Goal: Communication & Community: Ask a question

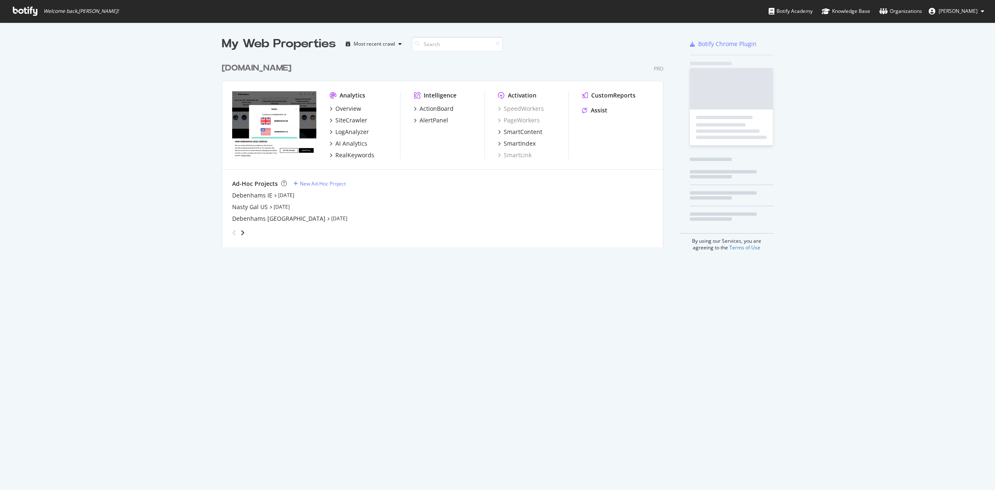
scroll to position [482, 979]
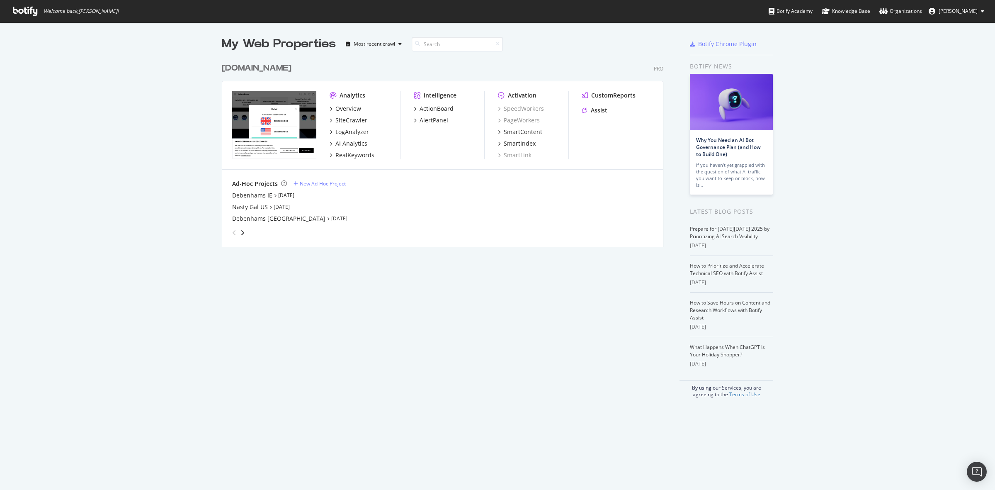
click at [243, 64] on div "debenhams.com" at bounding box center [257, 68] width 70 height 12
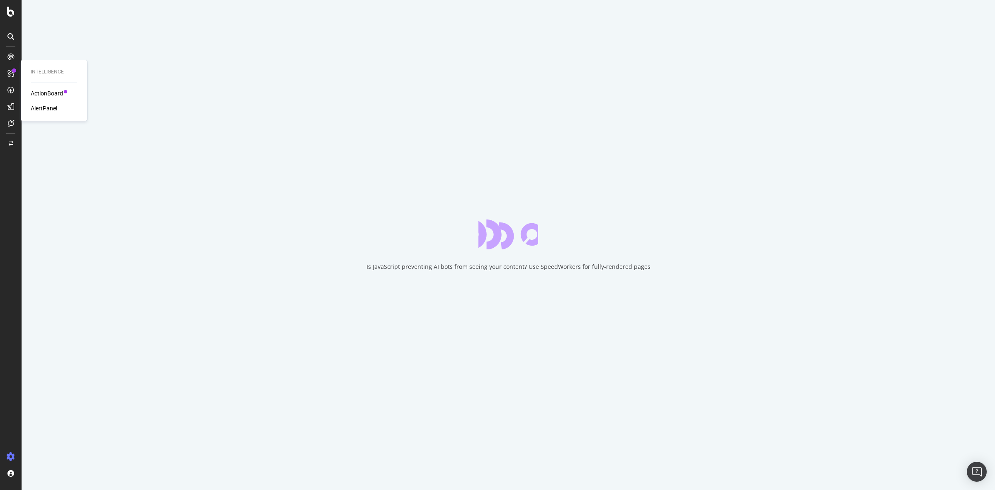
click at [42, 94] on div "ActionBoard" at bounding box center [47, 93] width 32 height 8
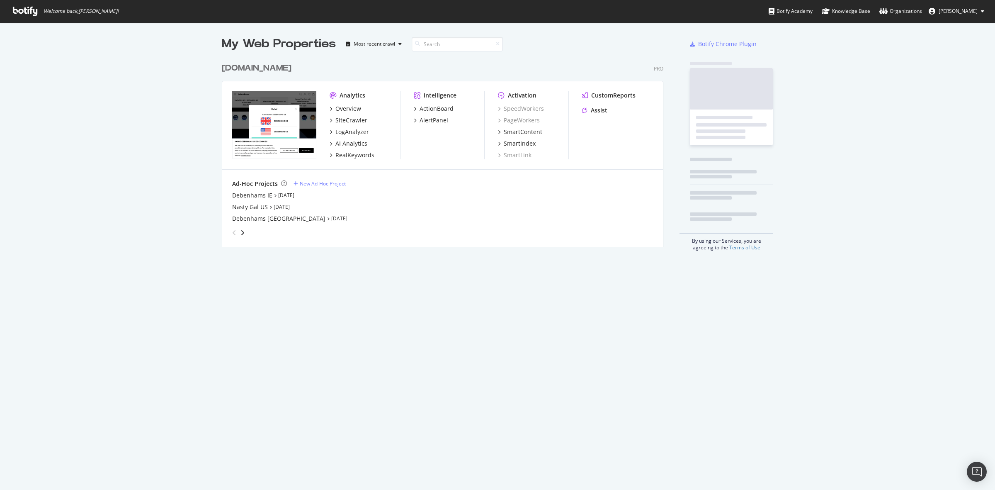
scroll to position [482, 979]
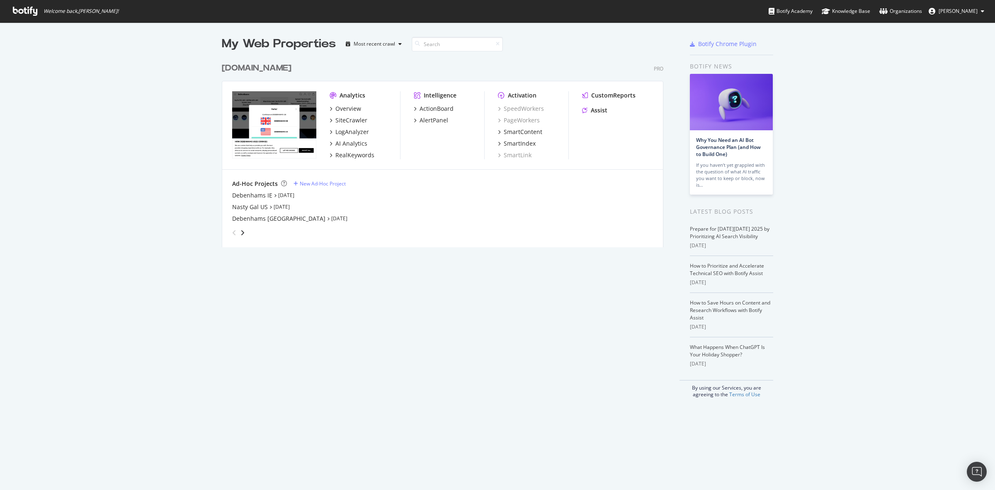
click at [247, 69] on div "debenhams.com" at bounding box center [257, 68] width 70 height 12
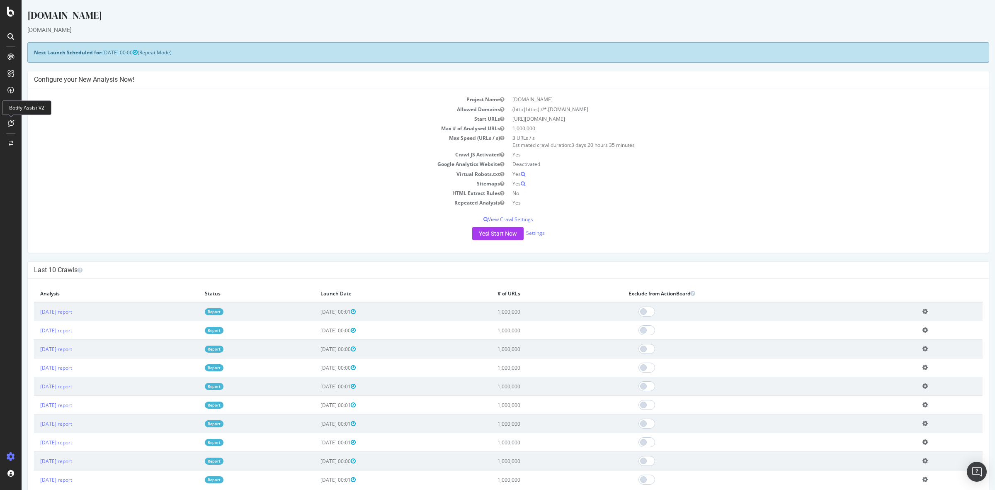
click at [9, 125] on icon at bounding box center [11, 123] width 6 height 7
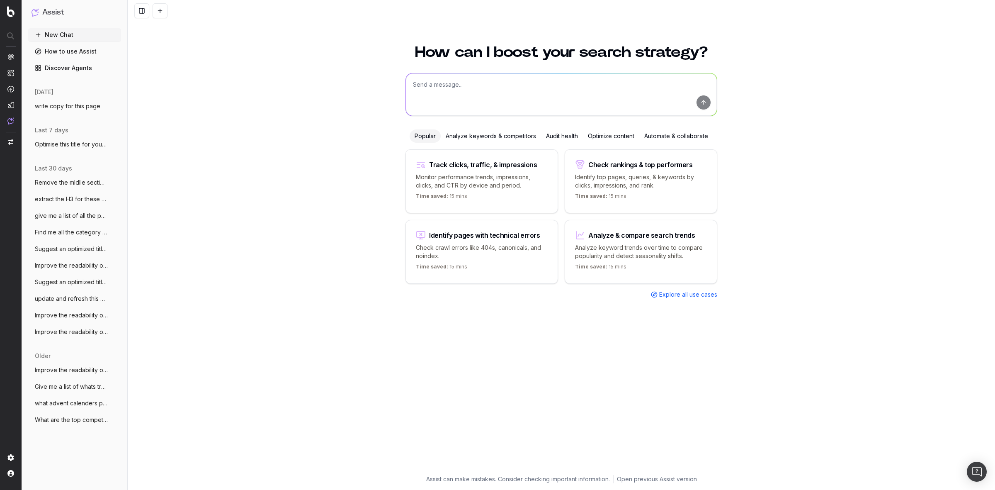
click at [79, 108] on span "write copy for this page" at bounding box center [68, 106] width 66 height 8
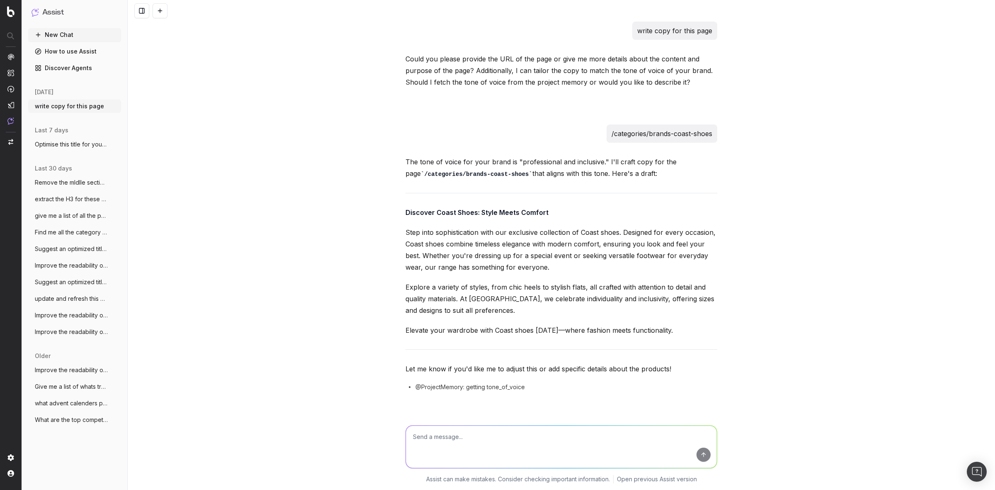
scroll to position [3178, 0]
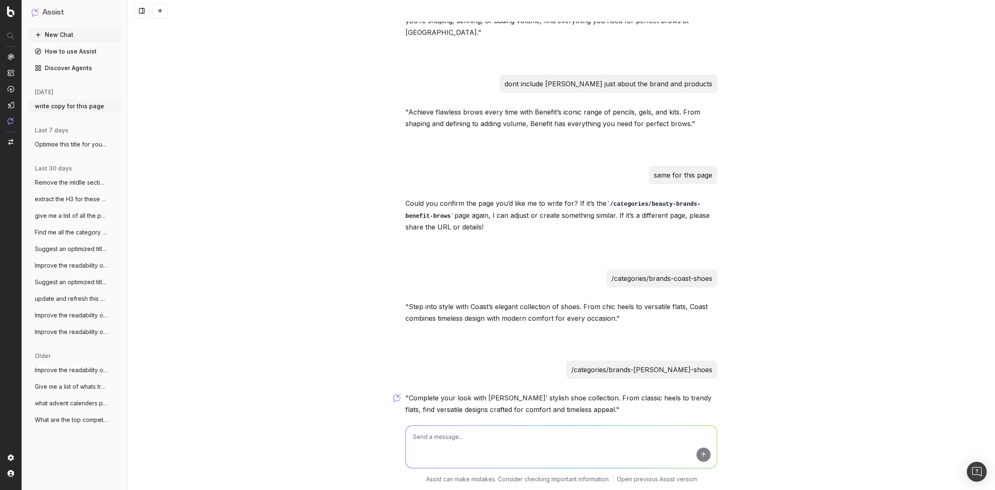
click at [473, 437] on textarea at bounding box center [561, 446] width 311 height 42
type textarea "same for this page"
paste textarea "/categories/brands-dyson-hair-styling-tools"
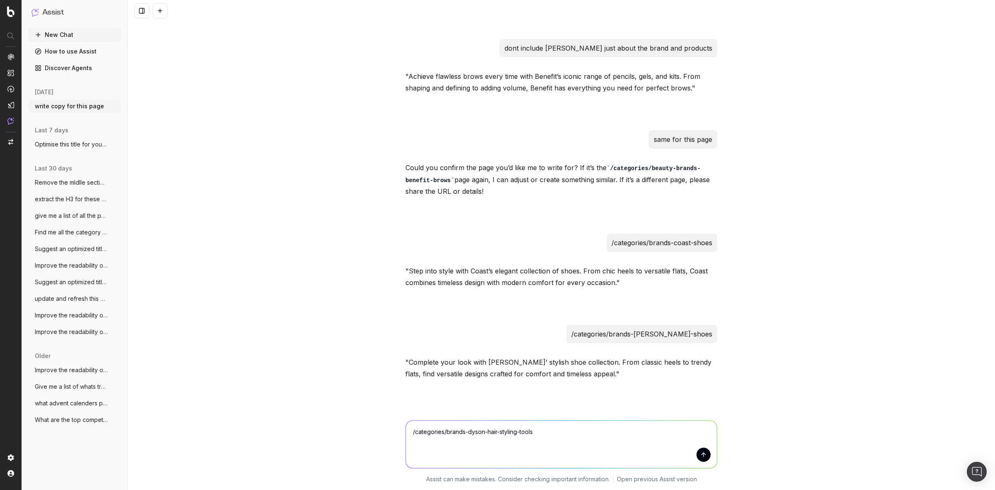
scroll to position [3274, 0]
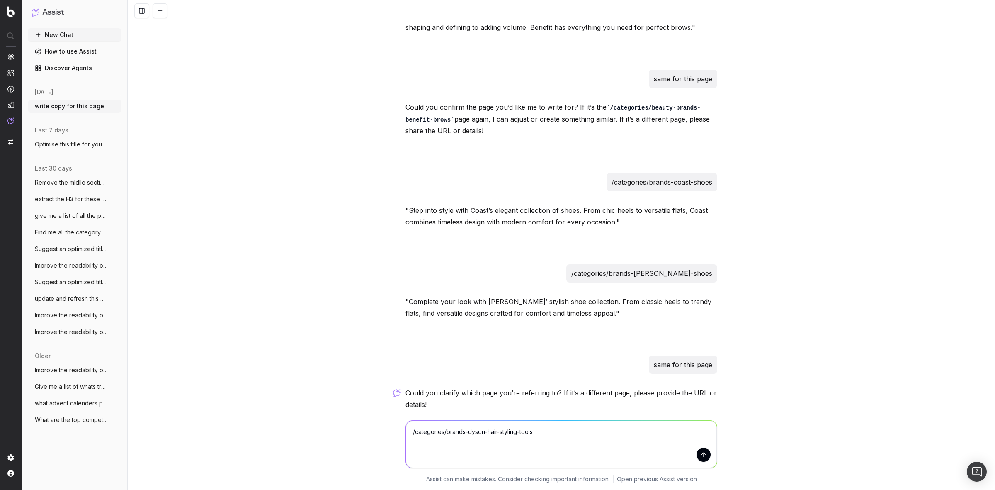
type textarea "/categories/brands-dyson-hair-styling-tools"
click at [697, 459] on button "submit" at bounding box center [704, 454] width 14 height 14
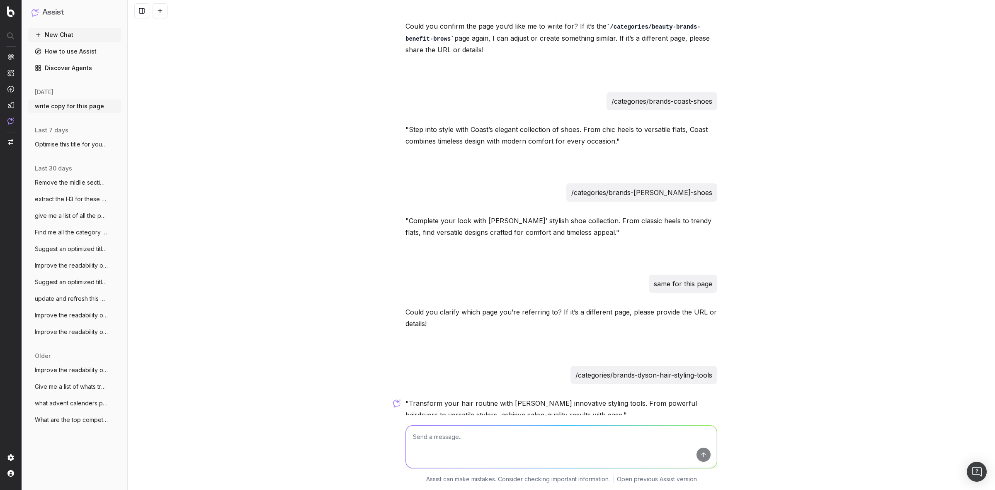
scroll to position [3360, 0]
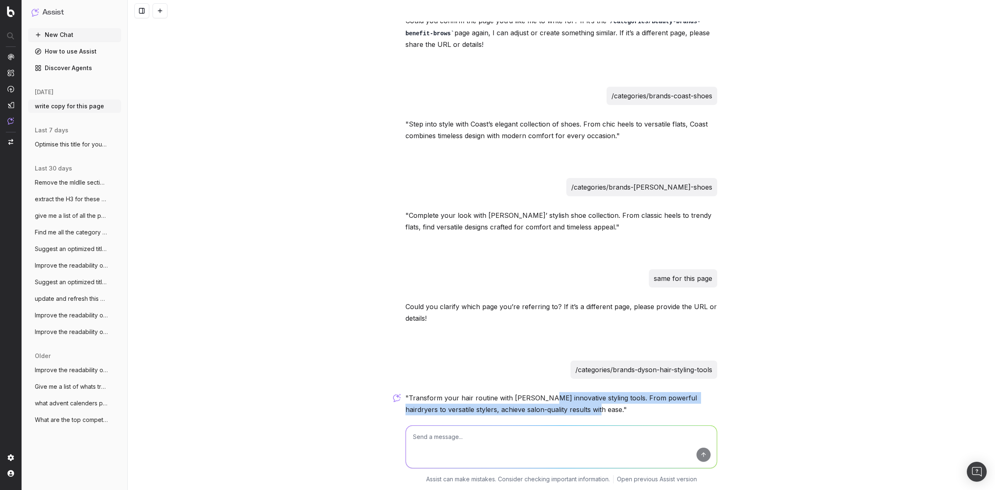
drag, startPoint x: 576, startPoint y: 372, endPoint x: 537, endPoint y: 366, distance: 39.9
click at [537, 392] on p ""Transform your hair routine with [PERSON_NAME] innovative styling tools. From …" at bounding box center [561, 403] width 312 height 23
click at [569, 392] on div ""Transform your hair routine with [PERSON_NAME] innovative styling tools. From …" at bounding box center [561, 422] width 312 height 60
drag, startPoint x: 578, startPoint y: 373, endPoint x: 407, endPoint y: 355, distance: 171.4
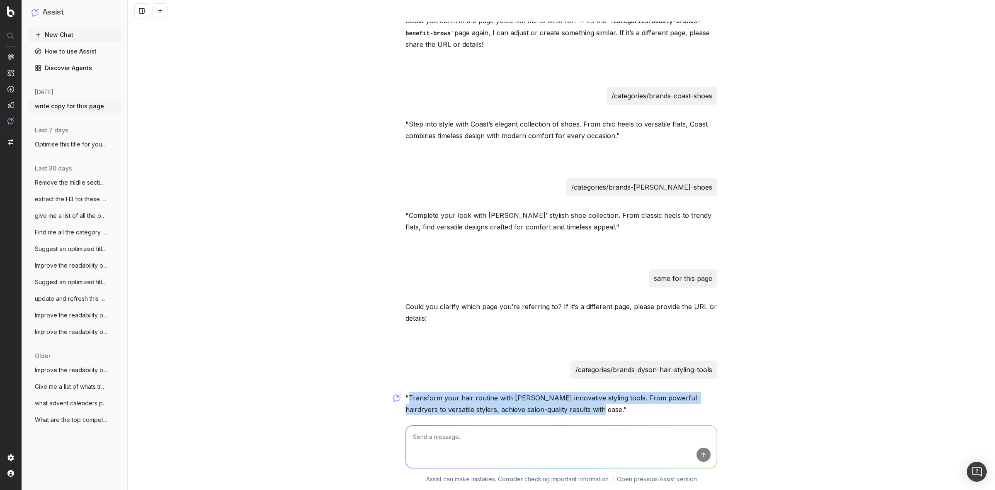
copy p "Transform your hair routine with [PERSON_NAME] innovative styling tools. From p…"
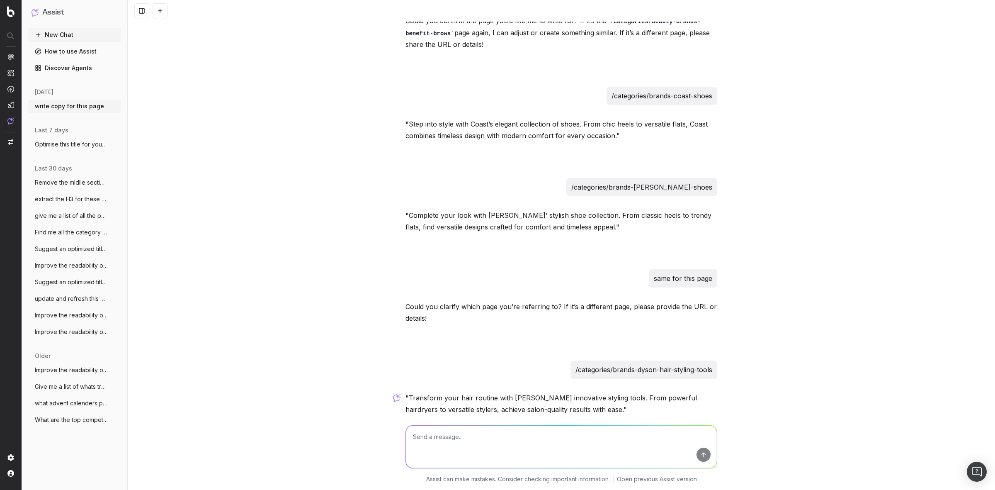
click at [452, 434] on textarea at bounding box center [561, 446] width 311 height 42
type textarea "Also write me bottom copy uk enlglish"
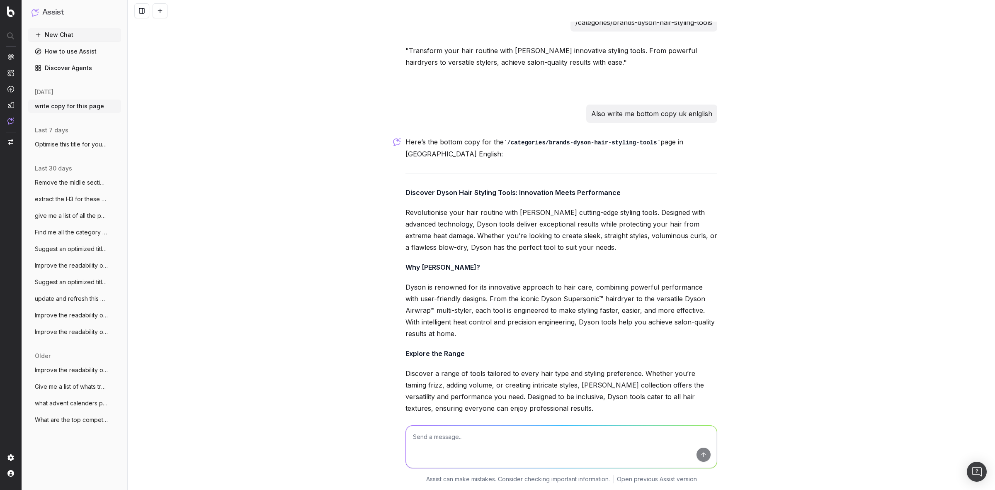
scroll to position [3787, 0]
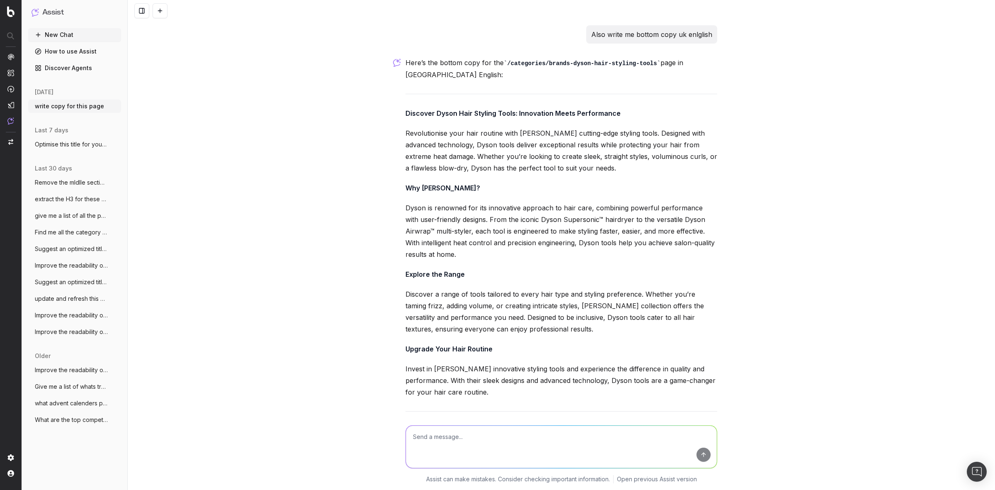
click at [461, 437] on textarea at bounding box center [561, 446] width 311 height 42
type textarea "shorten it"
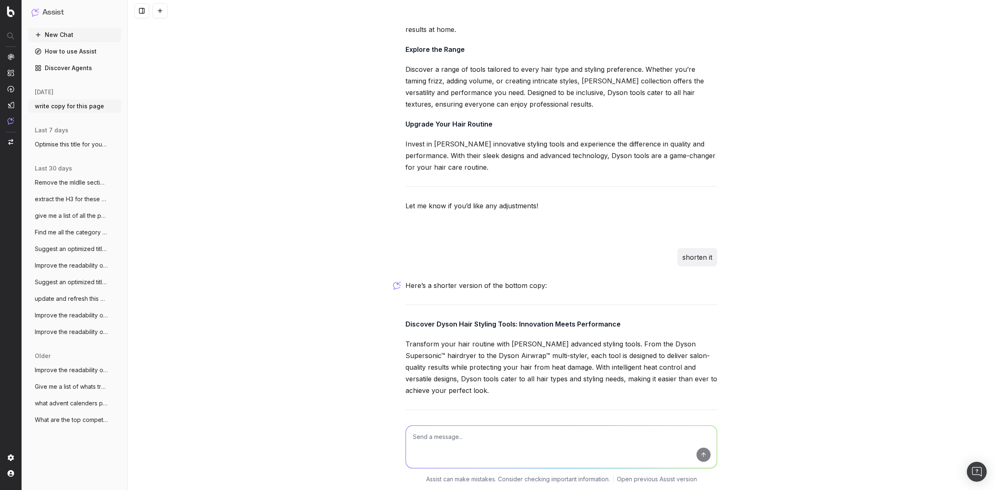
scroll to position [4019, 0]
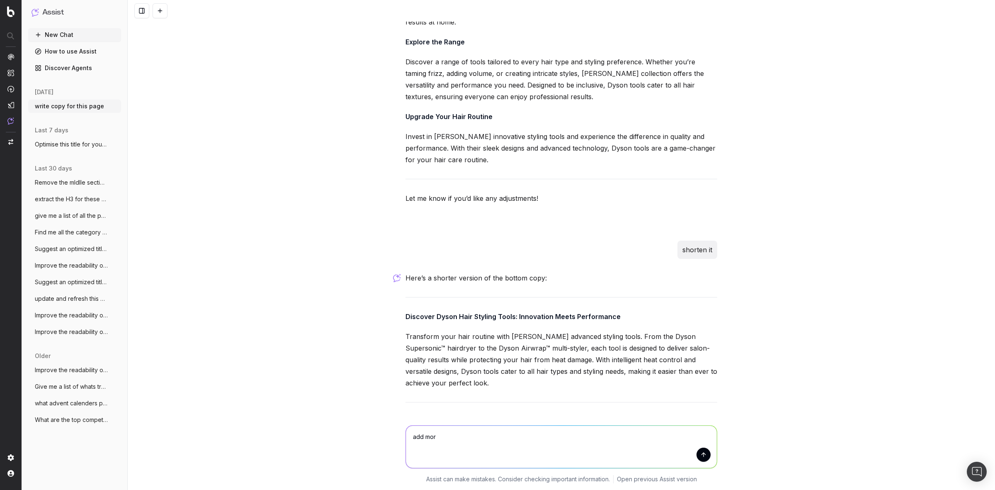
type textarea "add more"
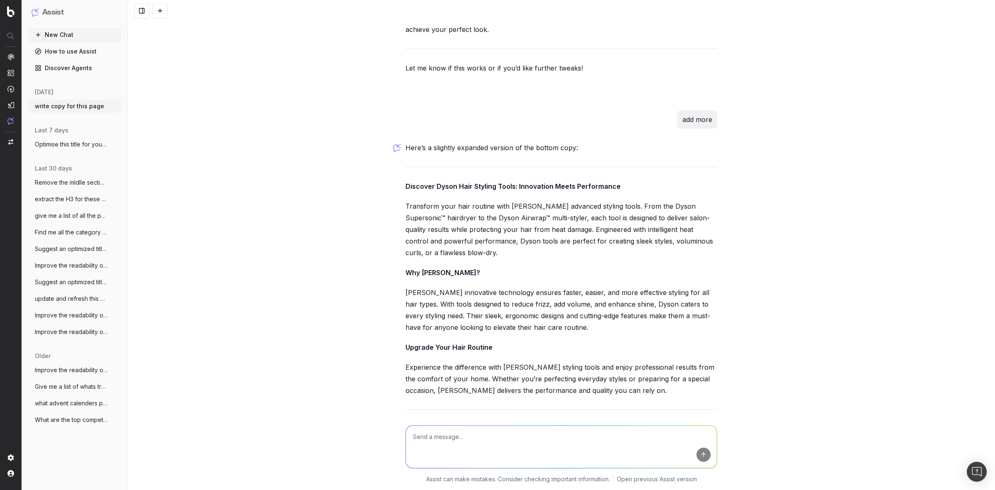
scroll to position [4379, 0]
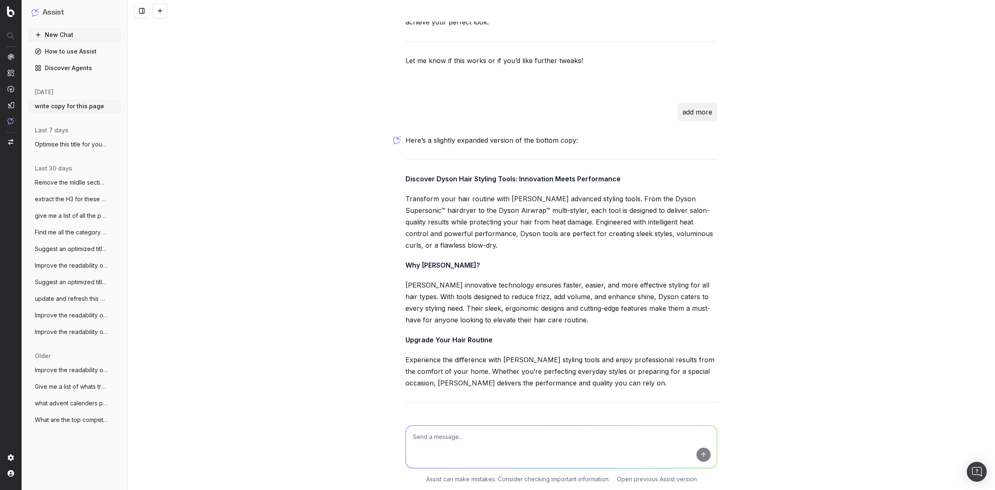
click at [517, 425] on textarea at bounding box center [561, 446] width 311 height 42
click at [515, 432] on textarea at bounding box center [561, 446] width 311 height 42
type textarea "remove the middle paragrapgh"
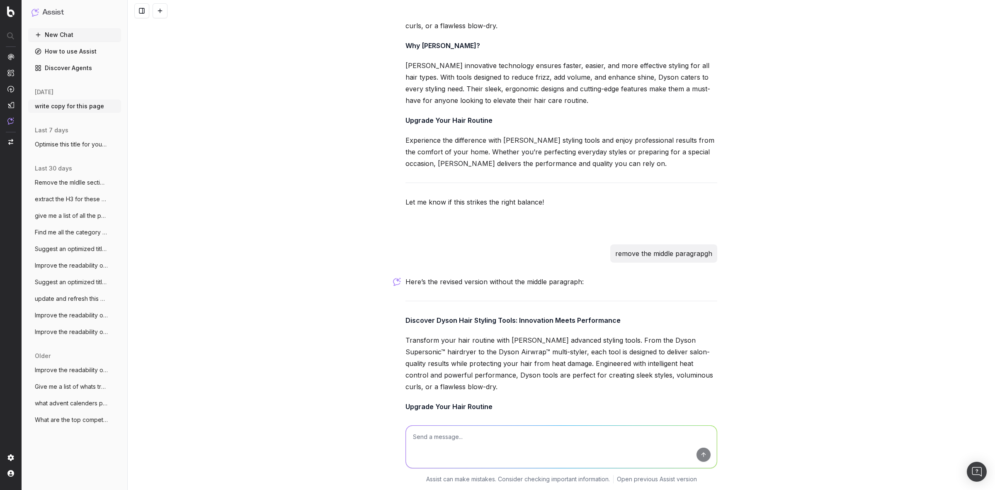
scroll to position [4665, 0]
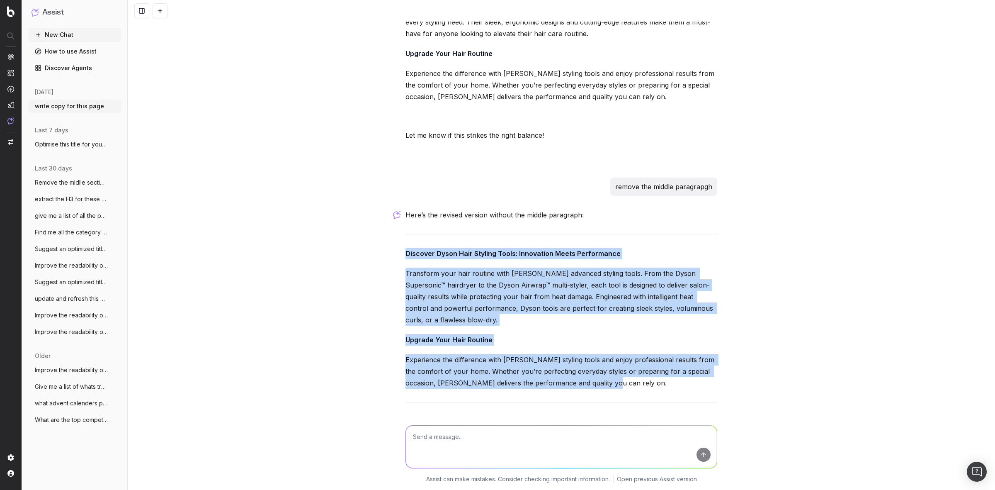
drag, startPoint x: 626, startPoint y: 338, endPoint x: 401, endPoint y: 206, distance: 261.5
click at [405, 209] on div "Here’s the revised version without the middle paragraph: Discover Dyson Hair St…" at bounding box center [561, 336] width 312 height 255
copy div "Discover Dyson Hair Styling Tools: Innovation Meets Performance Transform your …"
click at [352, 247] on div "write copy for this page Could you please provide the URL of the page or give m…" at bounding box center [561, 245] width 867 height 490
drag, startPoint x: 401, startPoint y: 201, endPoint x: 643, endPoint y: 334, distance: 275.5
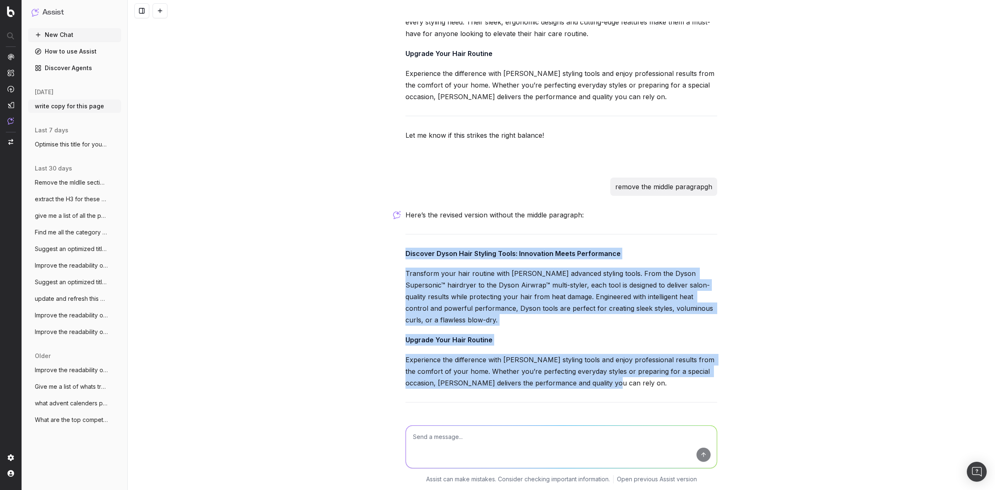
click at [643, 334] on div "Here’s the revised version without the middle paragraph: Discover Dyson Hair St…" at bounding box center [561, 336] width 312 height 255
copy div "Discover Dyson Hair Styling Tools: Innovation Meets Performance Transform your …"
click at [351, 231] on div "write copy for this page Could you please provide the URL of the page or give m…" at bounding box center [561, 245] width 867 height 490
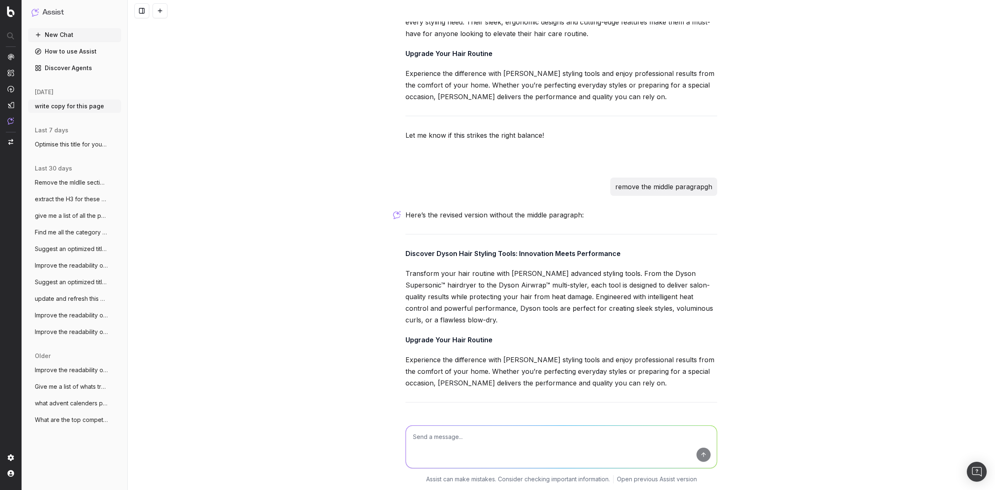
click at [524, 438] on textarea at bounding box center [561, 446] width 311 height 42
type textarea "only talk about the multi styler"
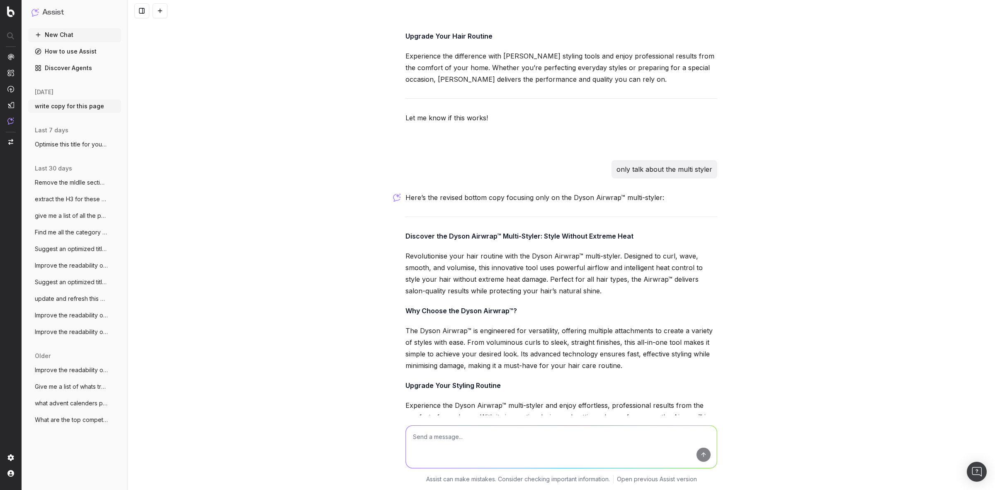
scroll to position [4987, 0]
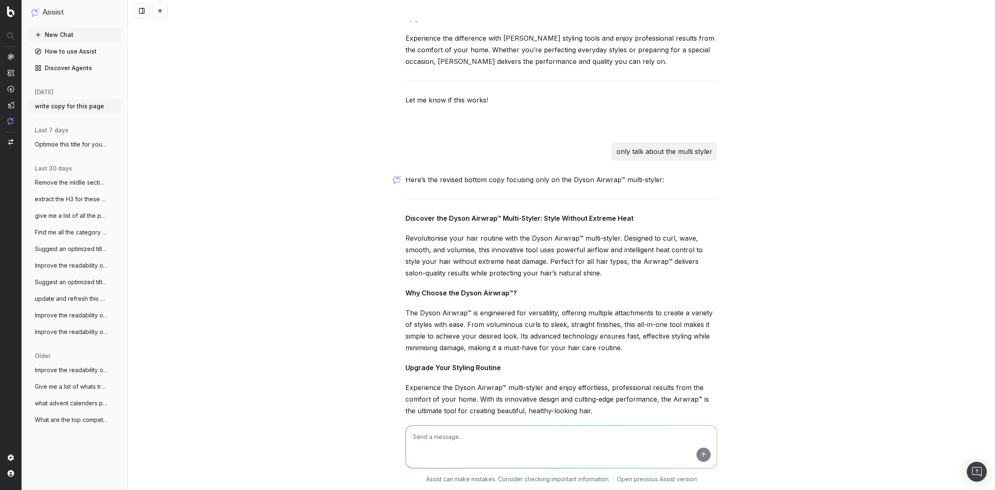
click at [493, 433] on textarea at bounding box center [561, 446] width 311 height 42
type textarea "remove middle para"
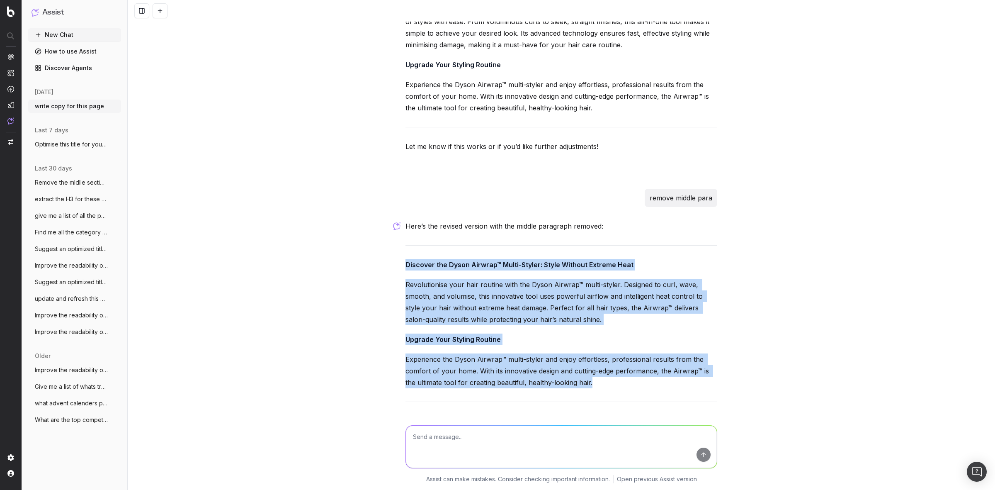
drag, startPoint x: 398, startPoint y: 209, endPoint x: 631, endPoint y: 333, distance: 263.8
copy div "Discover the Dyson Airwrap™ Multi-Styler: Style Without Extreme Heat Revolution…"
click at [473, 432] on textarea at bounding box center [561, 446] width 311 height 42
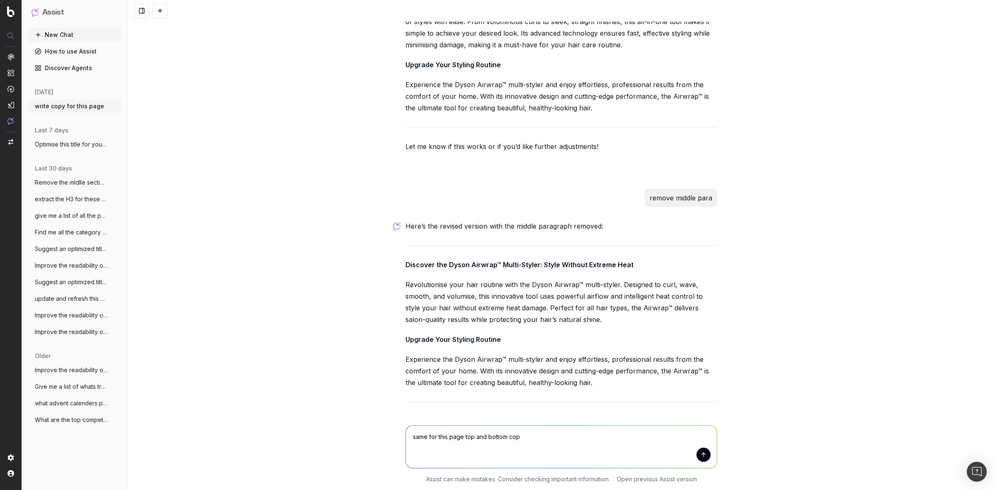
type textarea "same for this page top and bottom copy"
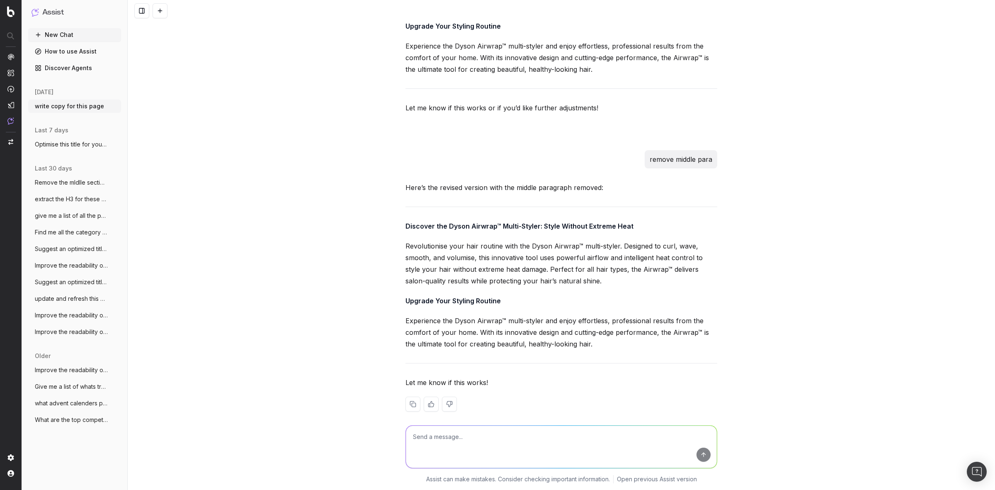
scroll to position [5381, 0]
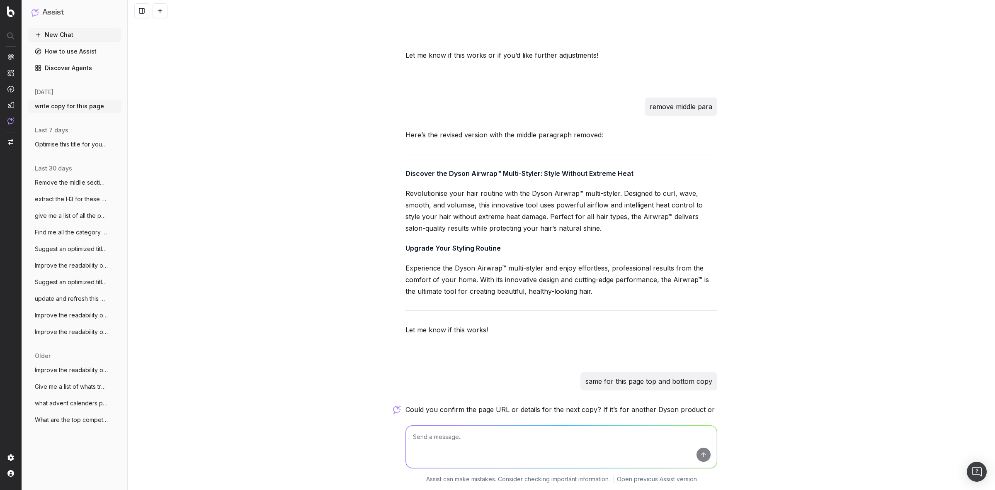
paste textarea "/categories/beauty-brands-mac-lip-gloss"
type textarea "/categories/beauty-brands-mac-lip-gloss"
click at [699, 456] on button "submit" at bounding box center [704, 454] width 14 height 14
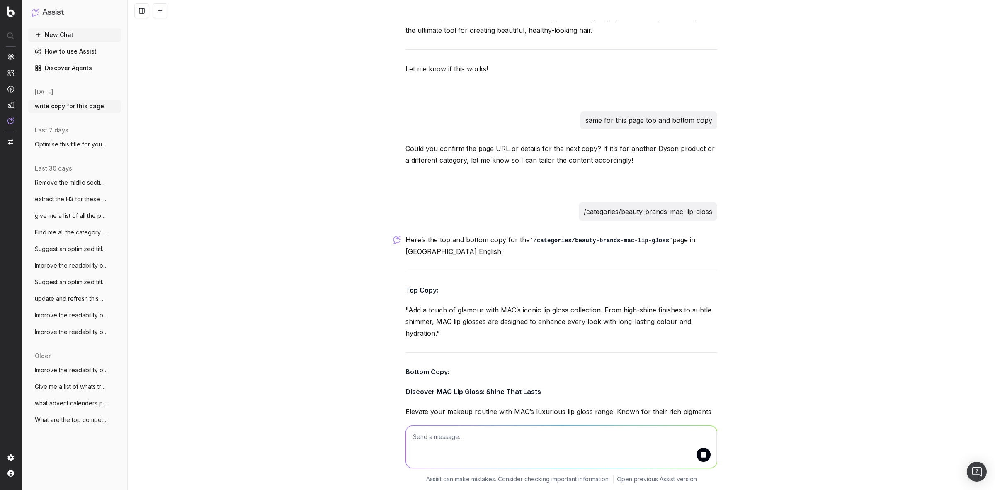
scroll to position [5667, 0]
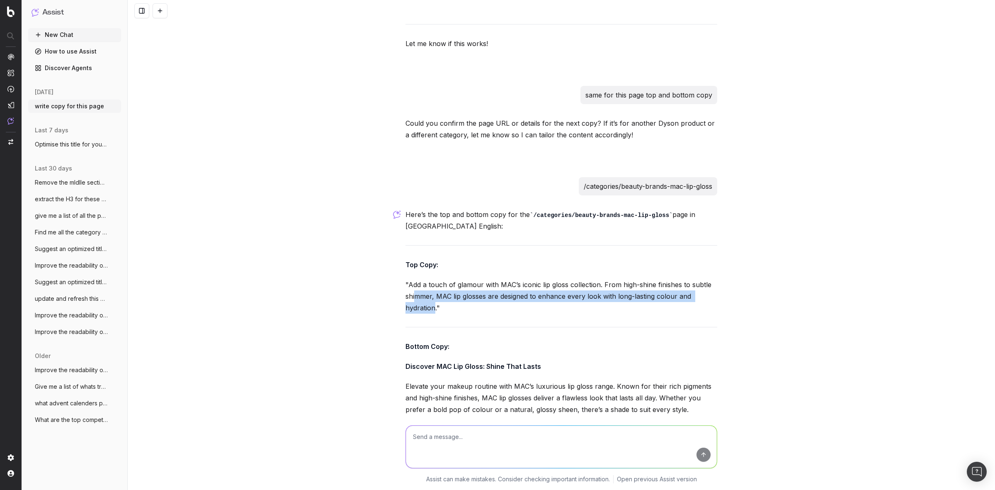
drag, startPoint x: 431, startPoint y: 260, endPoint x: 410, endPoint y: 244, distance: 26.5
click at [410, 279] on p ""Add a touch of glamour with MAC’s iconic lip gloss collection. From high-shine…" at bounding box center [561, 296] width 312 height 35
click at [423, 279] on p ""Add a touch of glamour with MAC’s iconic lip gloss collection. From high-shine…" at bounding box center [561, 296] width 312 height 35
drag, startPoint x: 432, startPoint y: 260, endPoint x: 404, endPoint y: 232, distance: 38.7
click at [405, 279] on p ""Add a touch of glamour with MAC’s iconic lip gloss collection. From high-shine…" at bounding box center [561, 296] width 312 height 35
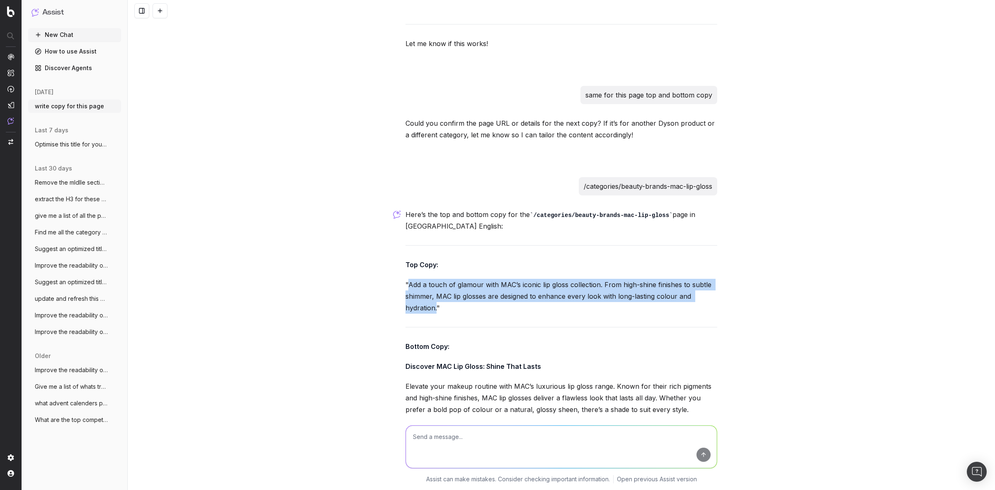
copy p "Add a touch of glamour with MAC’s iconic lip gloss collection. From high-shine …"
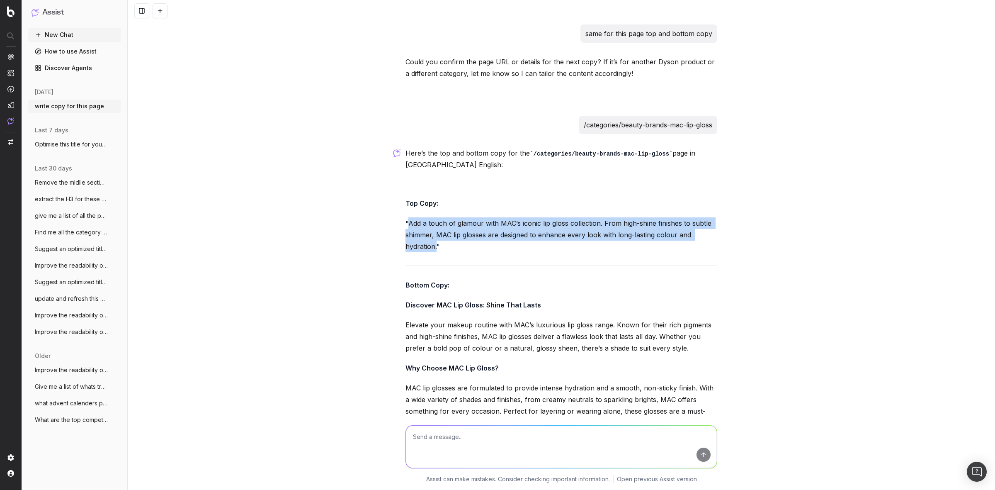
scroll to position [5820, 0]
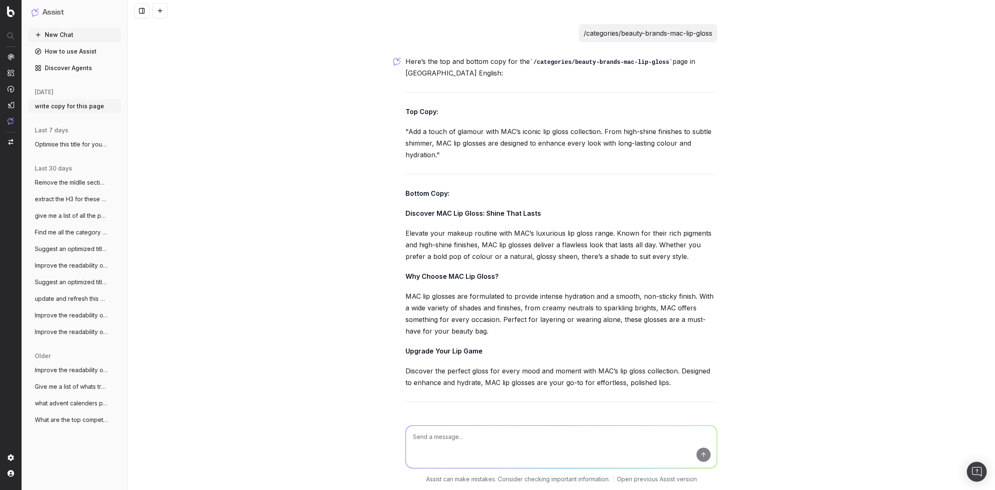
click at [448, 440] on textarea at bounding box center [561, 446] width 311 height 42
type textarea "remove middle para"
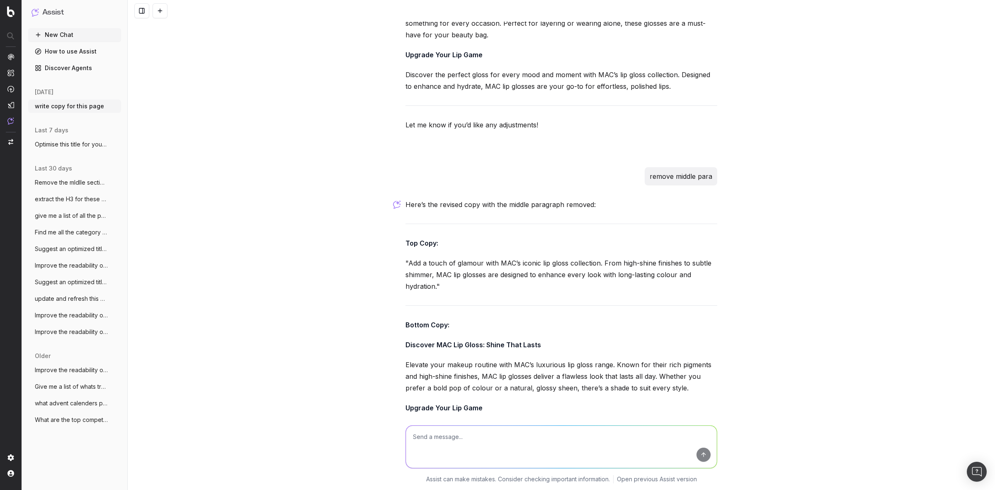
scroll to position [6173, 0]
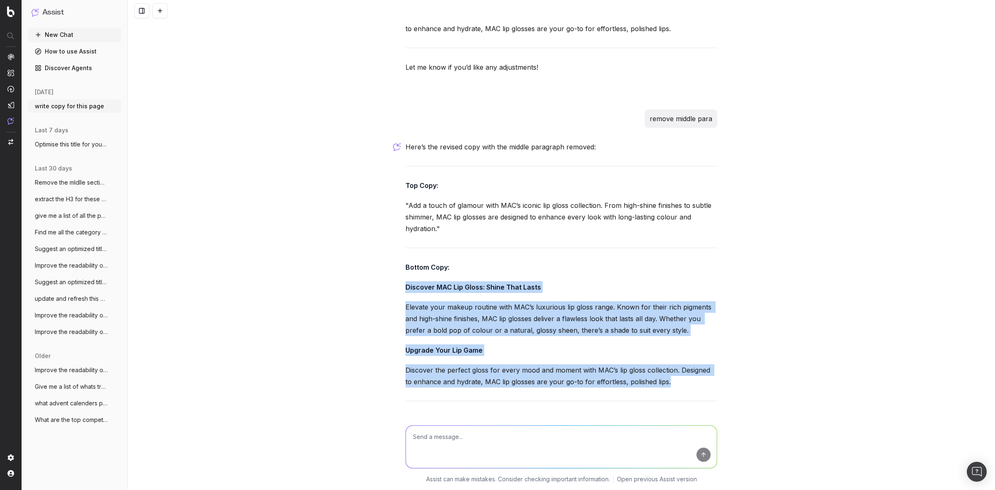
drag, startPoint x: 401, startPoint y: 238, endPoint x: 656, endPoint y: 330, distance: 271.8
click at [656, 330] on div "Here’s the revised copy with the middle paragraph removed: Top Copy: "Add a tou…" at bounding box center [561, 301] width 312 height 321
copy div "Discover MAC Lip Gloss: Shine That Lasts Elevate your makeup routine with MAC’s…"
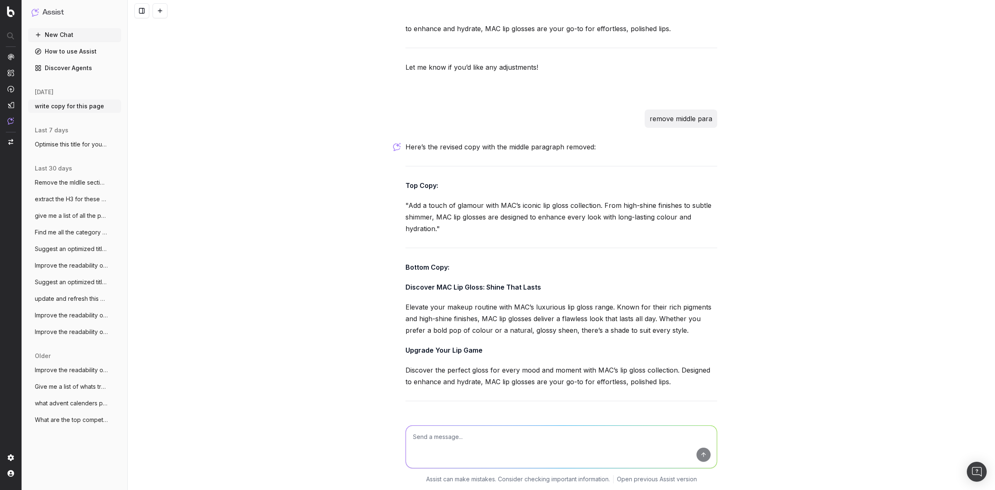
click at [439, 439] on textarea at bounding box center [561, 446] width 311 height 42
paste textarea "/categories/womens-sale-dresses-fit-and-flare-dresses"
type textarea "same for this page - /categories/womens-sale-dresses-fit-and-flare-dresses"
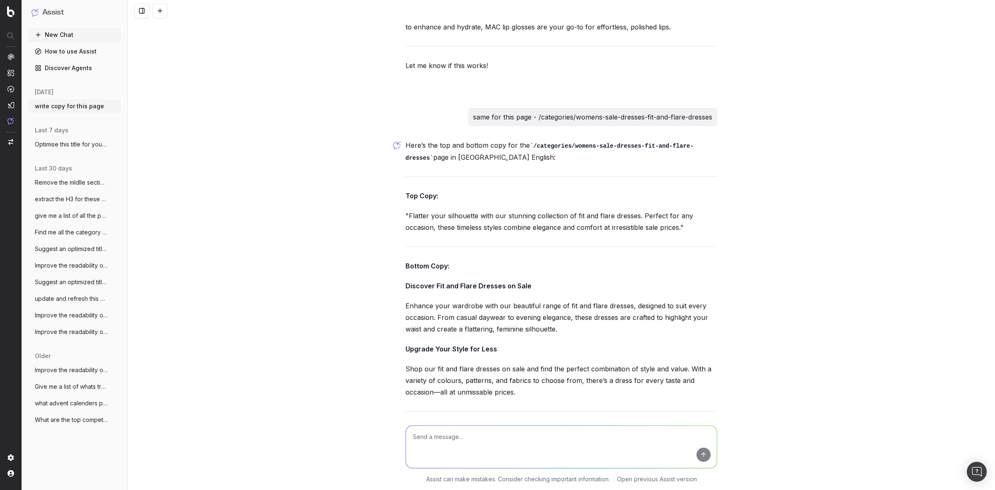
scroll to position [6537, 0]
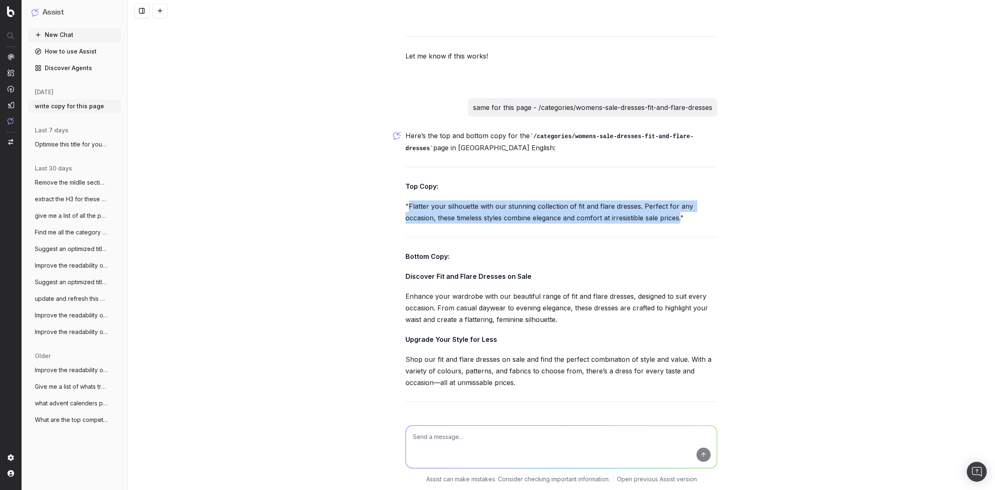
drag, startPoint x: 403, startPoint y: 155, endPoint x: 678, endPoint y: 171, distance: 275.8
click at [678, 200] on p ""Flatter your silhouette with our stunning collection of fit and flare dresses.…" at bounding box center [561, 211] width 312 height 23
copy p "Flatter your silhouette with our stunning collection of fit and flare dresses. …"
click at [264, 168] on div "write copy for this page Could you please provide the URL of the page or give m…" at bounding box center [561, 245] width 867 height 490
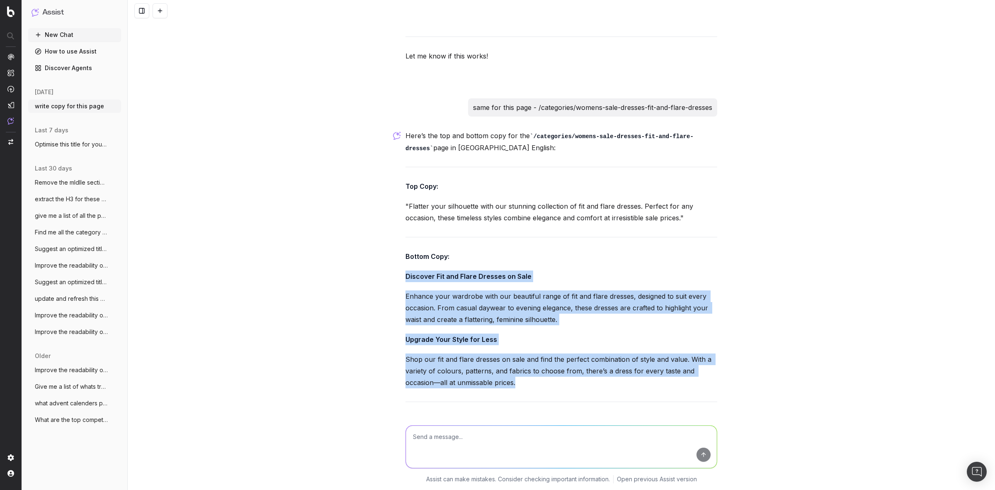
drag, startPoint x: 401, startPoint y: 225, endPoint x: 512, endPoint y: 339, distance: 158.9
click at [512, 339] on div "Here’s the top and bottom copy for the /categories/womens-sale-dresses-fit-and-…" at bounding box center [561, 296] width 312 height 333
copy div "Discover Fit and Flare Dresses on Sale Enhance your wardrobe with our beautiful…"
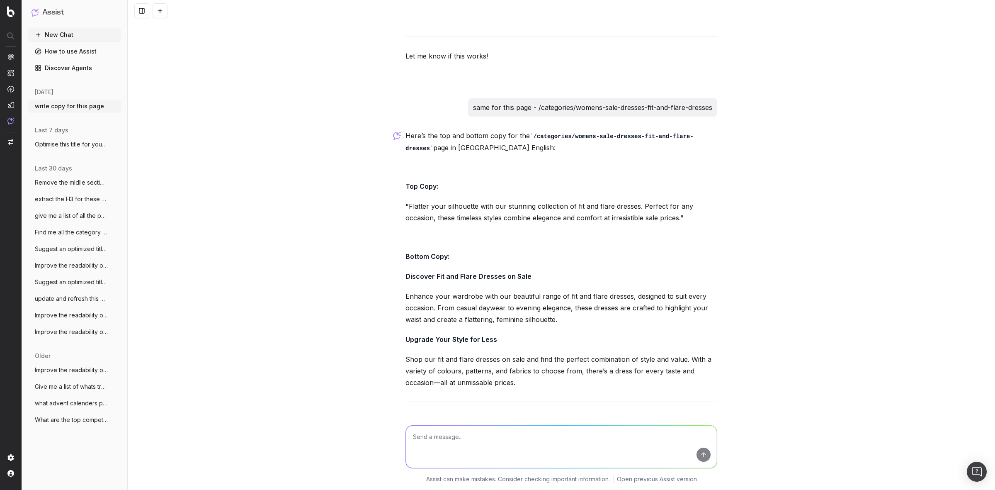
click at [437, 433] on textarea at bounding box center [561, 446] width 311 height 42
paste textarea "/categories/gifts-gifts-for-dad-clothing"
type textarea "same for this page - /categories/gifts-gifts-for-dad-clothing"
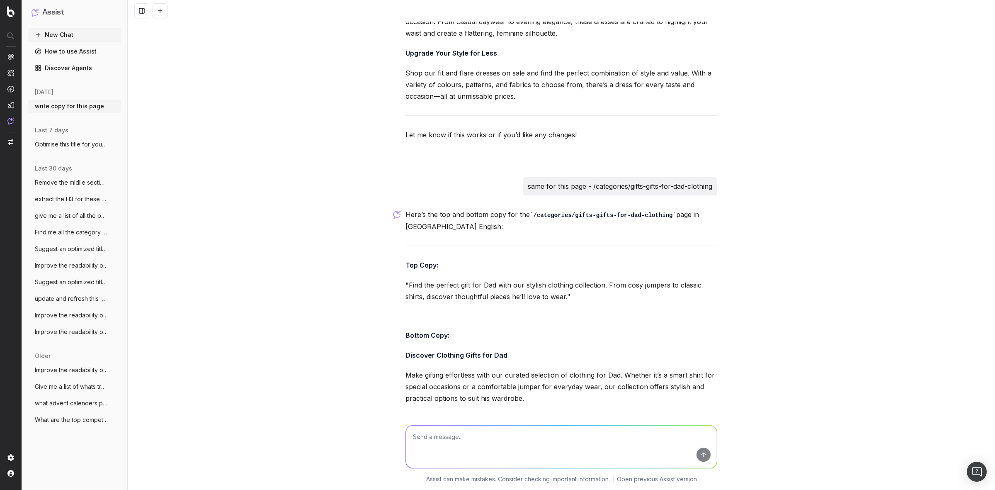
scroll to position [6875, 0]
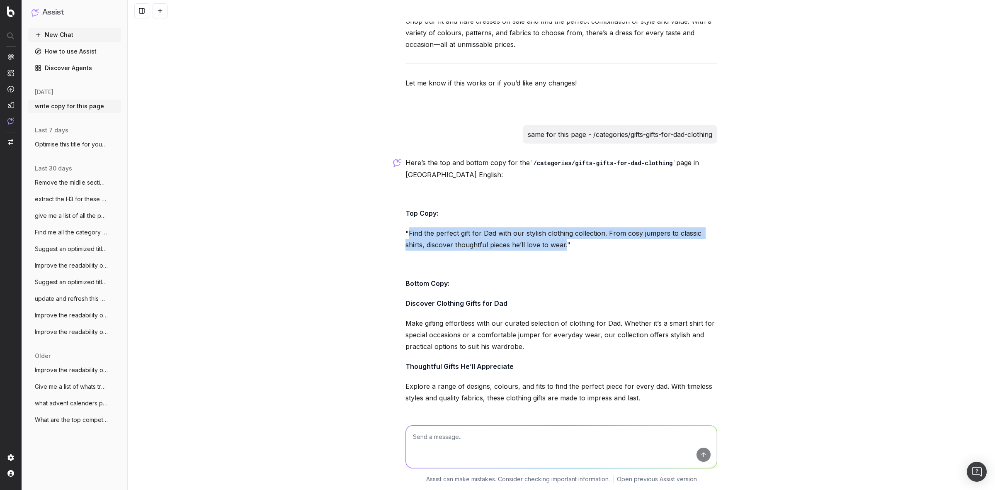
drag, startPoint x: 403, startPoint y: 183, endPoint x: 561, endPoint y: 199, distance: 158.0
click at [561, 227] on p ""Find the perfect gift for Dad with our stylish clothing collection. From cosy …" at bounding box center [561, 238] width 312 height 23
copy p "Find the perfect gift for Dad with our stylish clothing collection. From cosy j…"
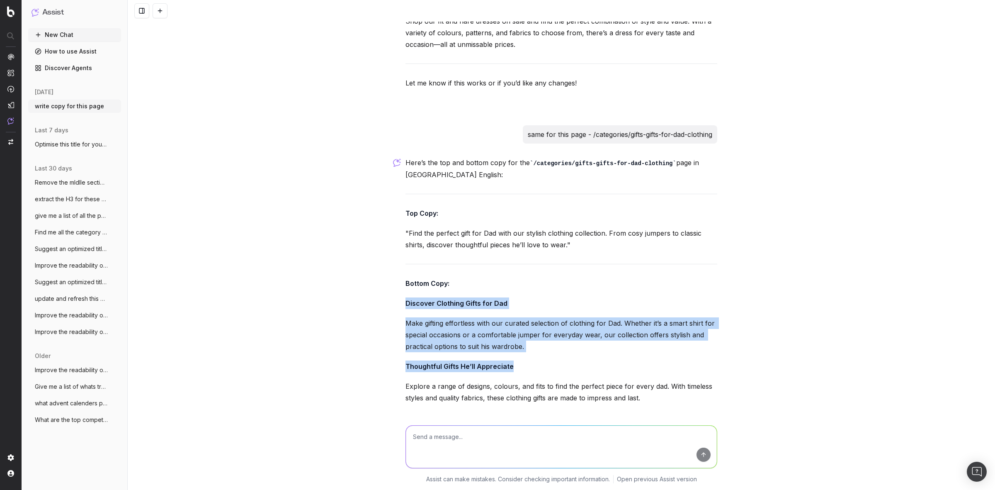
drag, startPoint x: 402, startPoint y: 254, endPoint x: 631, endPoint y: 355, distance: 250.2
click at [631, 355] on div "Here’s the top and bottom copy for the /categories/gifts-gifts-for-dad-clothing…" at bounding box center [561, 318] width 312 height 322
copy div "Discover Clothing Gifts for Dad Make gifting effortless with our curated select…"
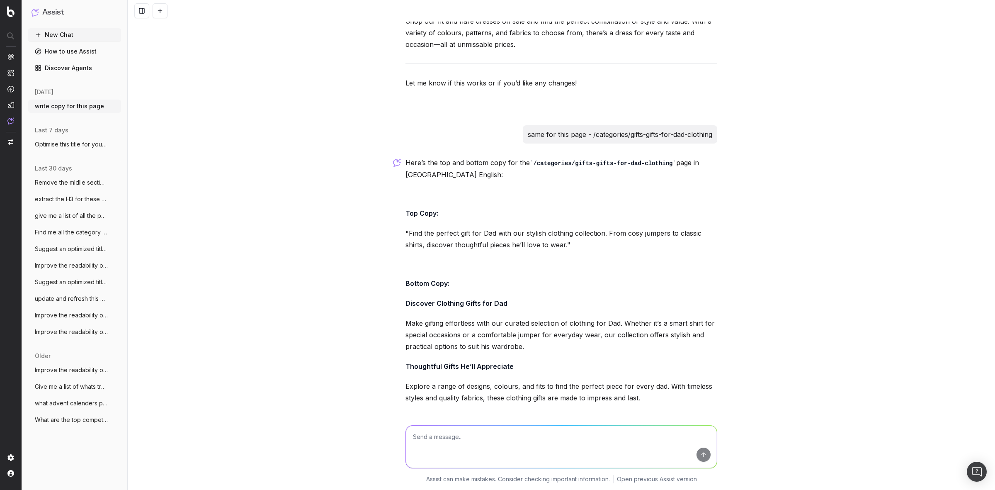
click at [333, 162] on div "write copy for this page Could you please provide the URL of the page or give m…" at bounding box center [561, 245] width 867 height 490
click at [454, 441] on textarea at bounding box center [561, 446] width 311 height 42
paste textarea "/categories/beauty-brands-murad-serums"
type textarea "same for this page - /categories/beauty-brands-murad-serums"
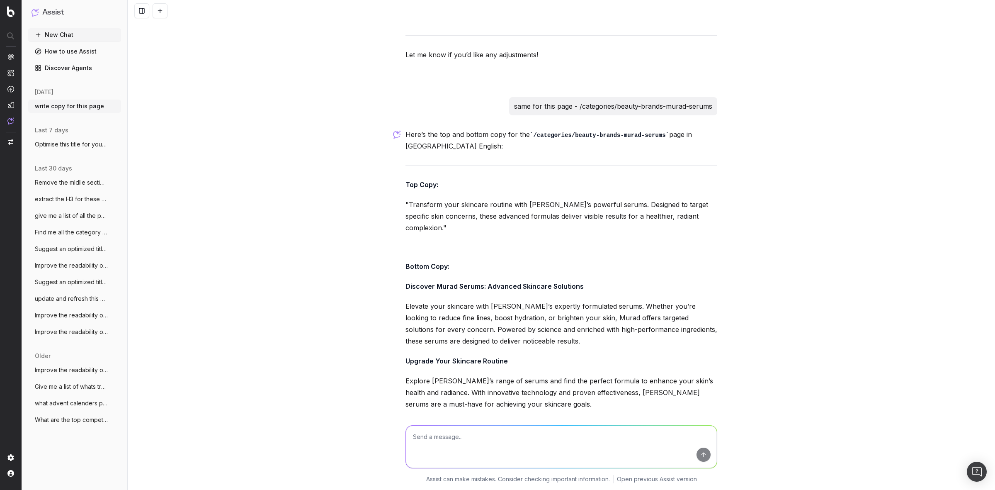
scroll to position [7267, 0]
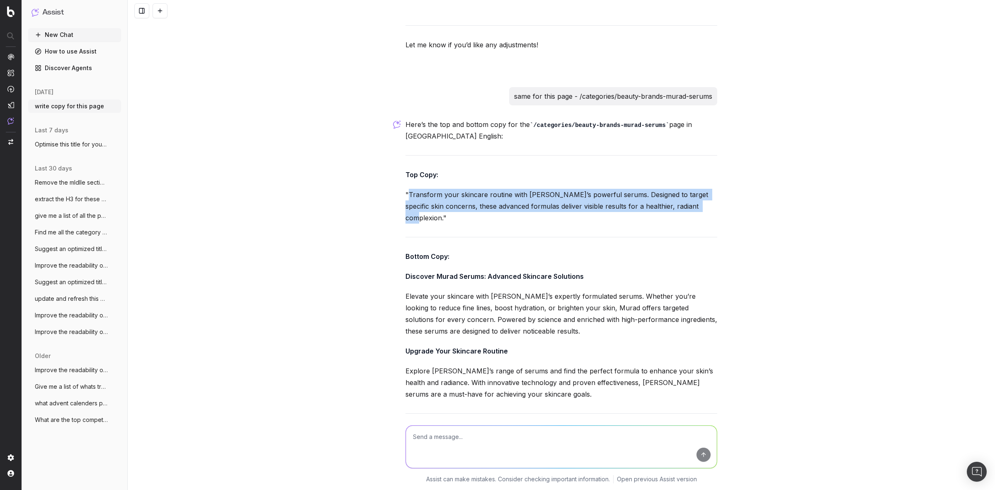
drag, startPoint x: 404, startPoint y: 148, endPoint x: 692, endPoint y: 159, distance: 287.5
click at [692, 189] on p ""Transform your skincare routine with [PERSON_NAME]’s powerful serums. Designed…" at bounding box center [561, 206] width 312 height 35
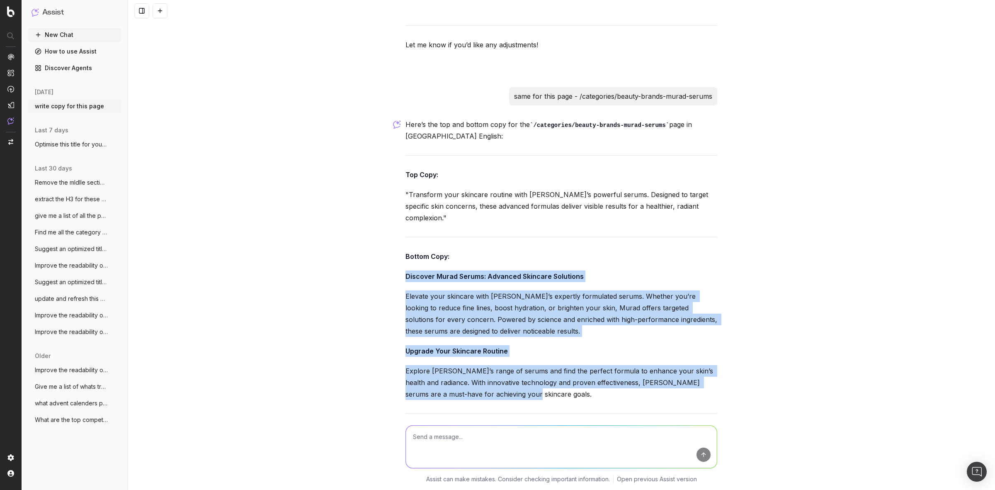
drag, startPoint x: 401, startPoint y: 214, endPoint x: 510, endPoint y: 333, distance: 161.1
click at [510, 333] on div "Here’s the top and bottom copy for the /categories/beauty-brands-murad-serums p…" at bounding box center [561, 297] width 312 height 357
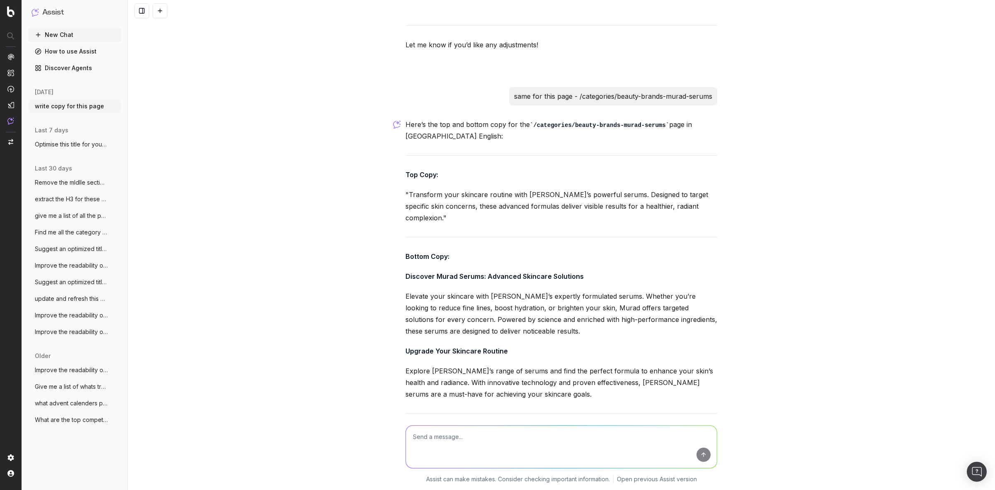
click at [449, 438] on textarea at bounding box center [561, 446] width 311 height 42
type textarea "same for this page"
paste textarea "/categories/mens-swimwear-wetsuits"
type textarea "/categories/mens-swimwear-wetsuits"
click at [700, 454] on button "submit" at bounding box center [704, 454] width 14 height 14
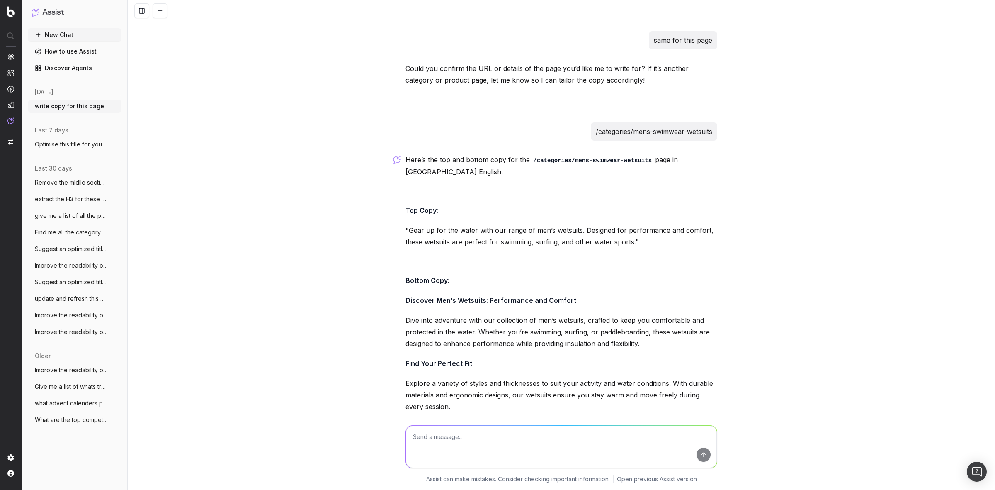
scroll to position [7711, 0]
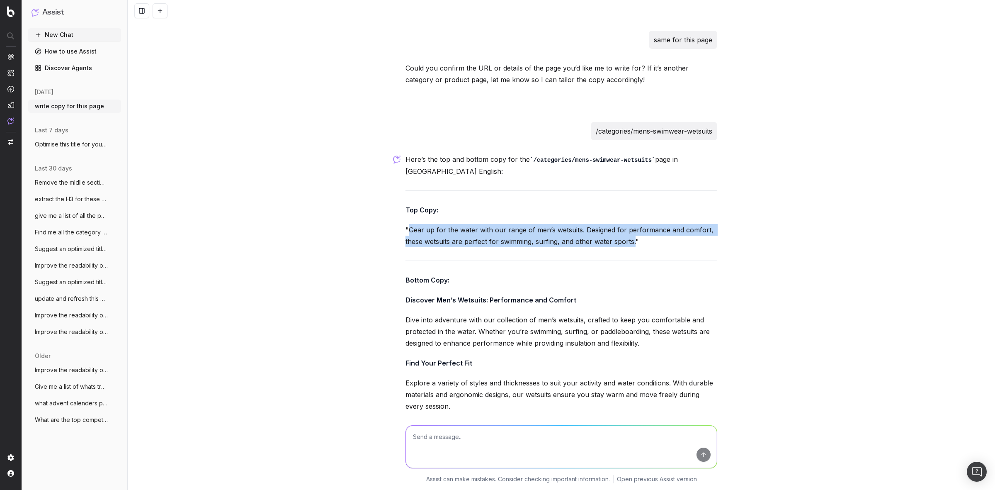
drag, startPoint x: 405, startPoint y: 157, endPoint x: 629, endPoint y: 170, distance: 224.7
click at [629, 224] on p ""Gear up for the water with our range of men’s wetsuits. Designed for performan…" at bounding box center [561, 235] width 312 height 23
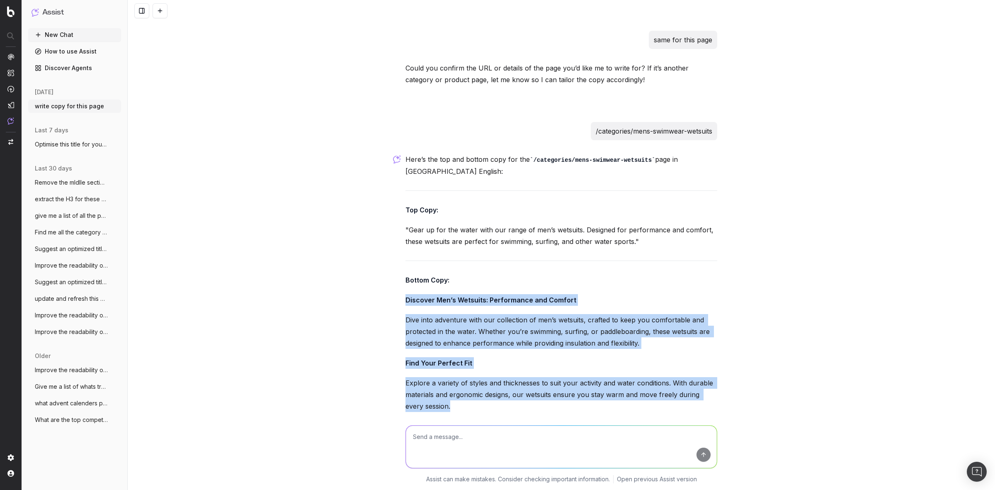
drag, startPoint x: 399, startPoint y: 224, endPoint x: 489, endPoint y: 334, distance: 142.3
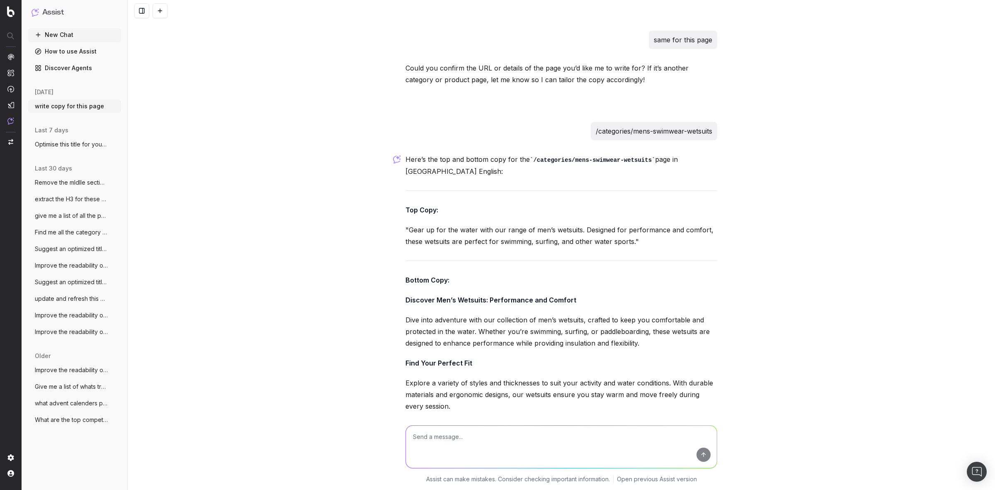
click at [453, 436] on textarea at bounding box center [561, 446] width 311 height 42
paste textarea "/categories/beauty-brands-urban-decay-eyes"
type textarea "same for this page - /categories/beauty-brands-urban-decay-eyes"
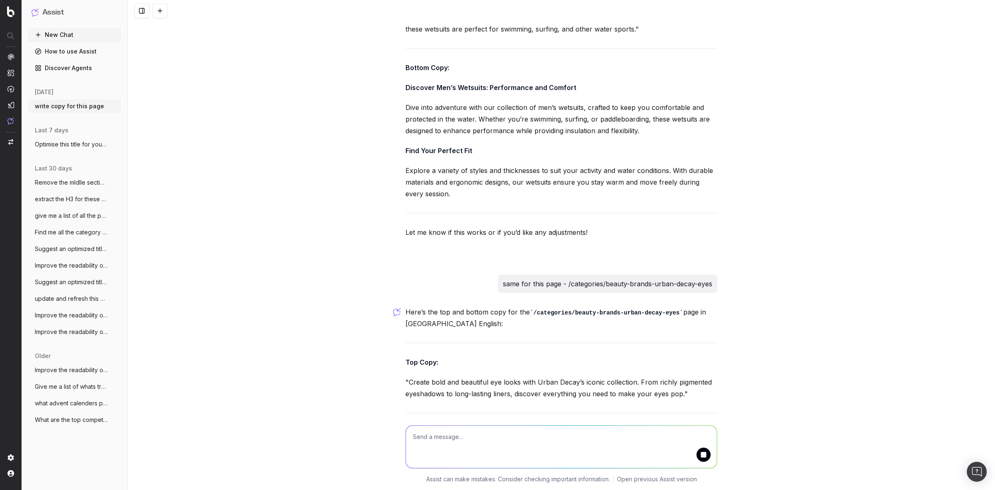
scroll to position [7934, 0]
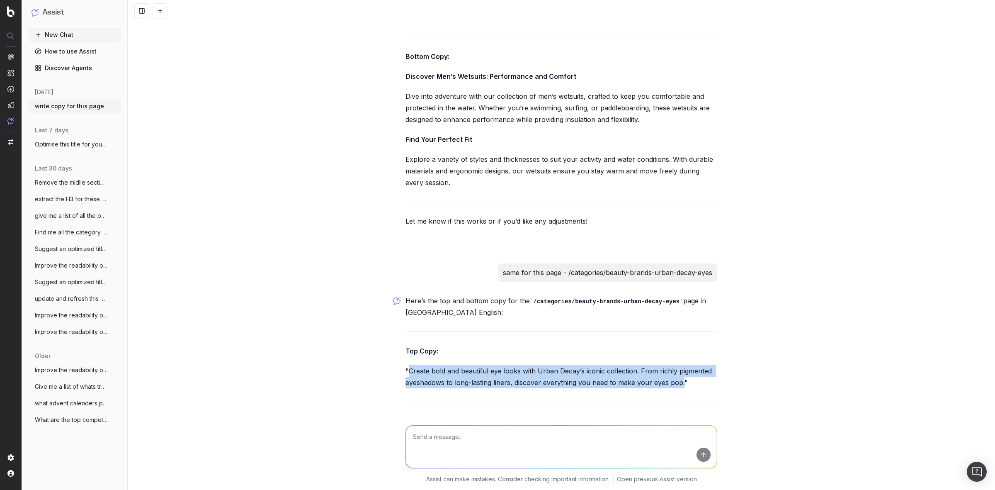
drag, startPoint x: 405, startPoint y: 295, endPoint x: 678, endPoint y: 311, distance: 273.3
click at [678, 365] on p ""Create bold and beautiful eye looks with Urban Decay’s iconic collection. From…" at bounding box center [561, 376] width 312 height 23
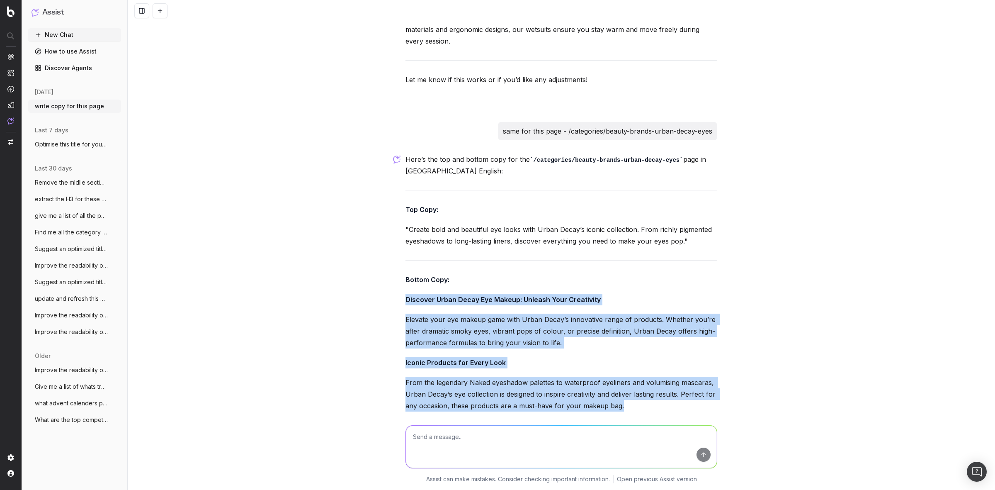
drag, startPoint x: 401, startPoint y: 226, endPoint x: 616, endPoint y: 331, distance: 238.5
click at [616, 331] on div "Here’s the top and bottom copy for the /categories/beauty-brands-urban-decay-ey…" at bounding box center [561, 319] width 312 height 333
click at [282, 227] on div "write copy for this page Could you please provide the URL of the page or give m…" at bounding box center [561, 245] width 867 height 490
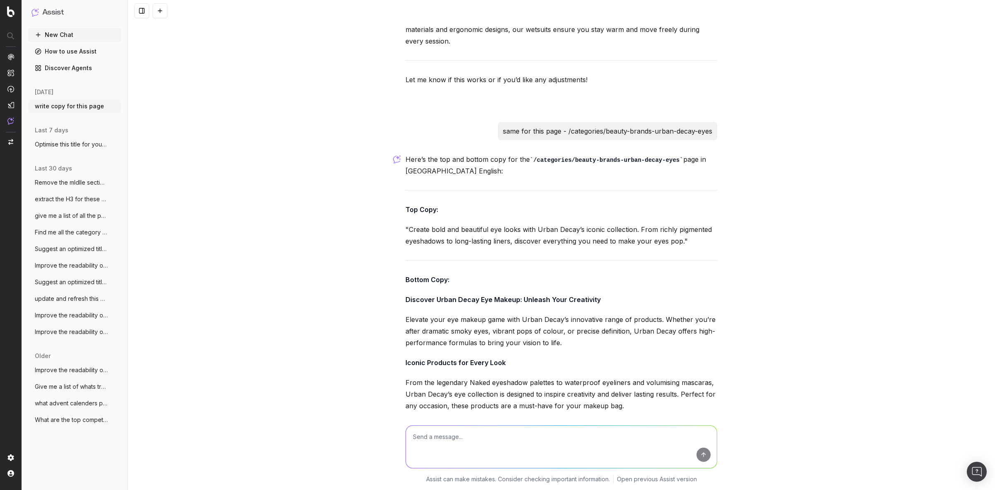
click at [456, 439] on textarea at bounding box center [561, 446] width 311 height 42
type textarea "change the last paragrapgh to only mention palettes"
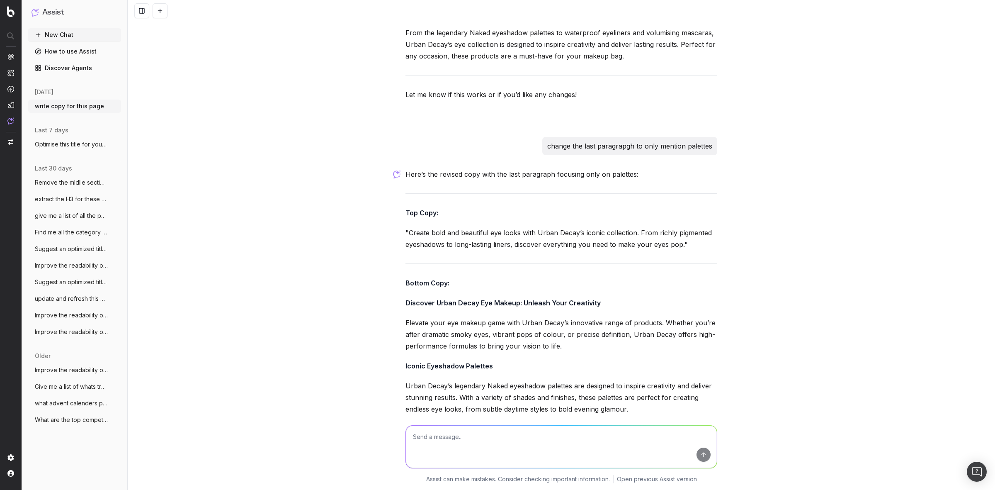
scroll to position [8429, 0]
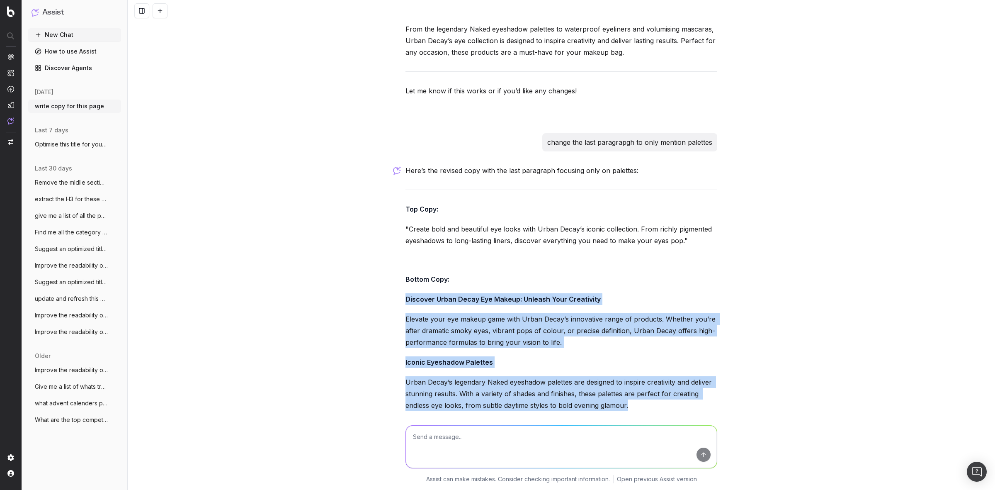
drag, startPoint x: 399, startPoint y: 227, endPoint x: 624, endPoint y: 335, distance: 249.2
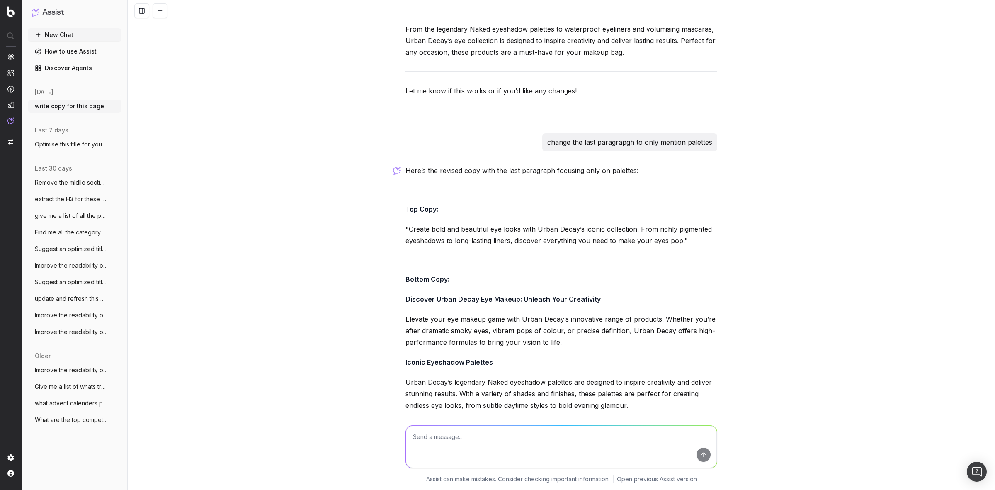
click at [465, 441] on textarea at bounding box center [561, 446] width 311 height 42
paste textarea "/categories/beauty-brands-bumble-and-bumble-shampoos"
type textarea "same for this page - /categories/beauty-brands-bumble-and-bumble-shampoos"
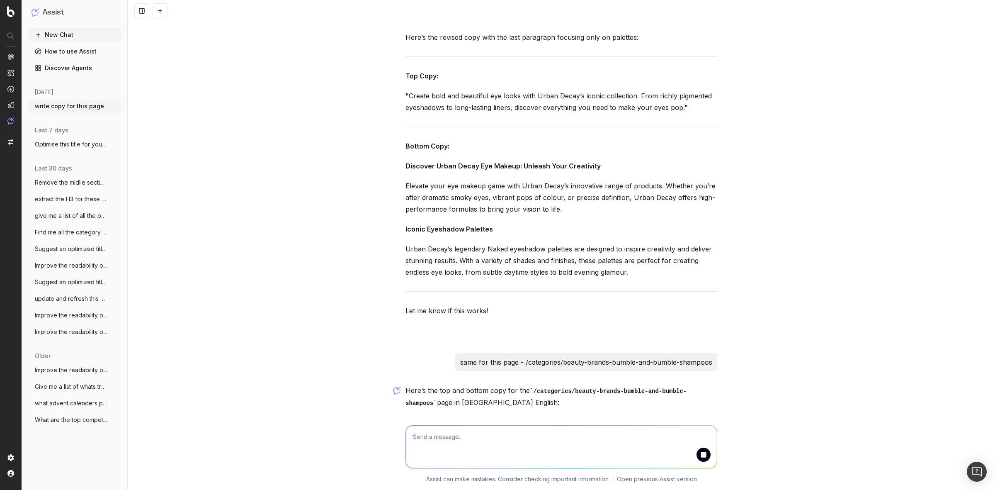
scroll to position [8652, 0]
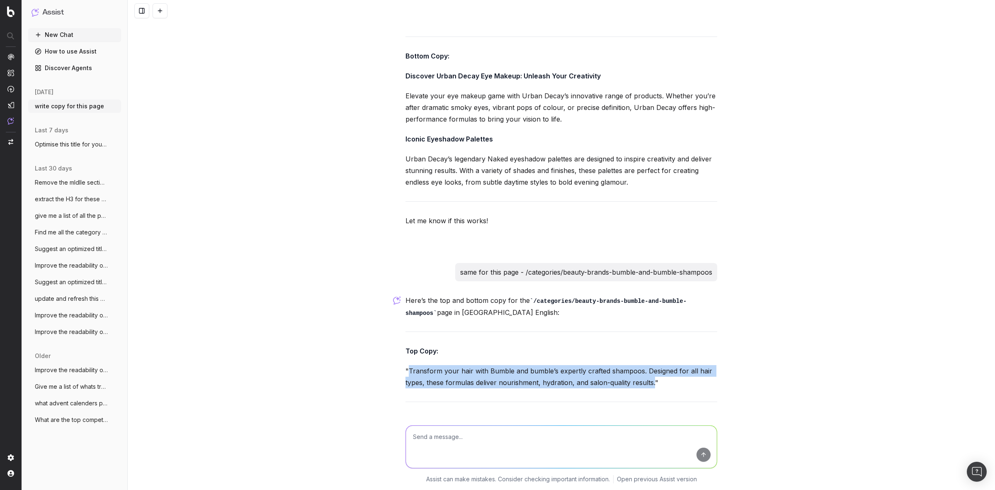
drag, startPoint x: 405, startPoint y: 299, endPoint x: 648, endPoint y: 312, distance: 243.8
click at [648, 365] on p ""Transform your hair with Bumble and bumble’s expertly crafted shampoos. Design…" at bounding box center [561, 376] width 312 height 23
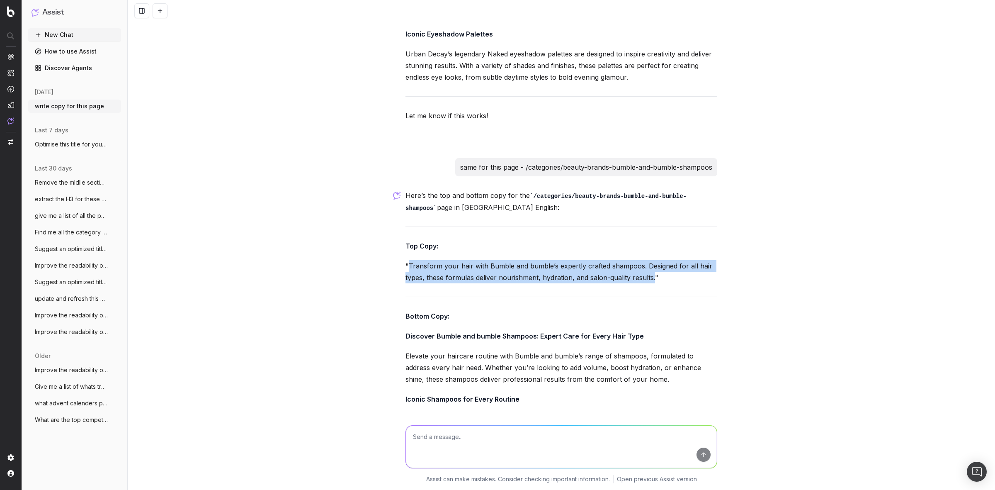
scroll to position [8805, 0]
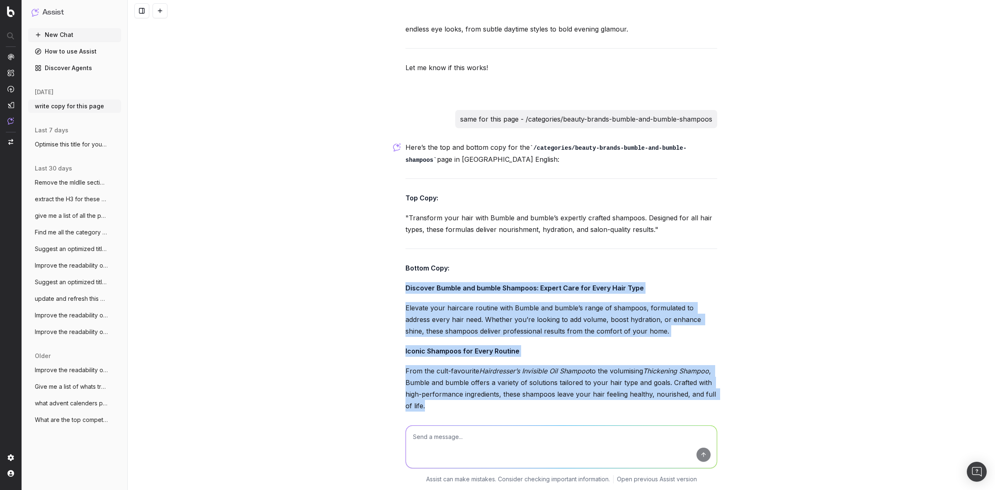
drag, startPoint x: 403, startPoint y: 217, endPoint x: 498, endPoint y: 330, distance: 147.4
click at [498, 330] on div "Here’s the top and bottom copy for the /categories/beauty-brands-bumble-and-bum…" at bounding box center [561, 313] width 312 height 345
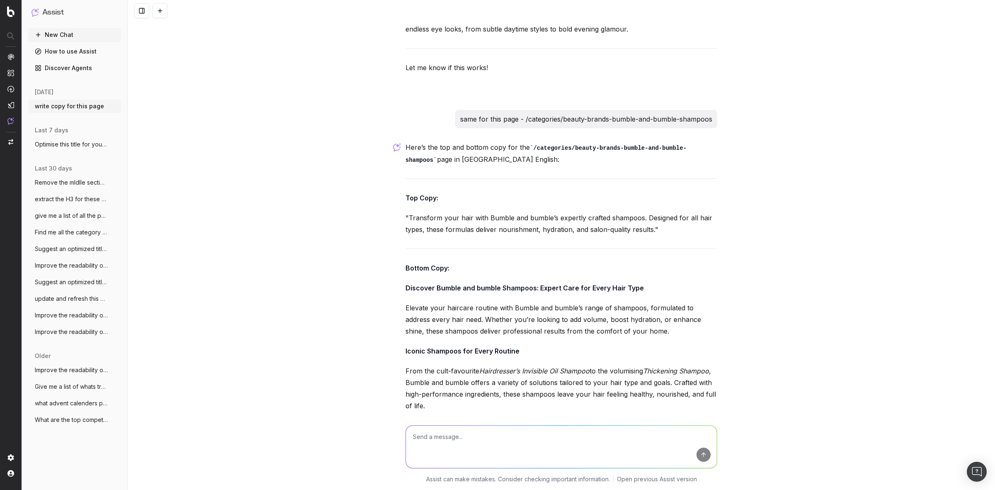
click at [422, 432] on textarea at bounding box center [561, 446] width 311 height 42
paste textarea "/categories/brands-[PERSON_NAME]-tops"
type textarea "same for this page - /categories/brands-[PERSON_NAME]-tops"
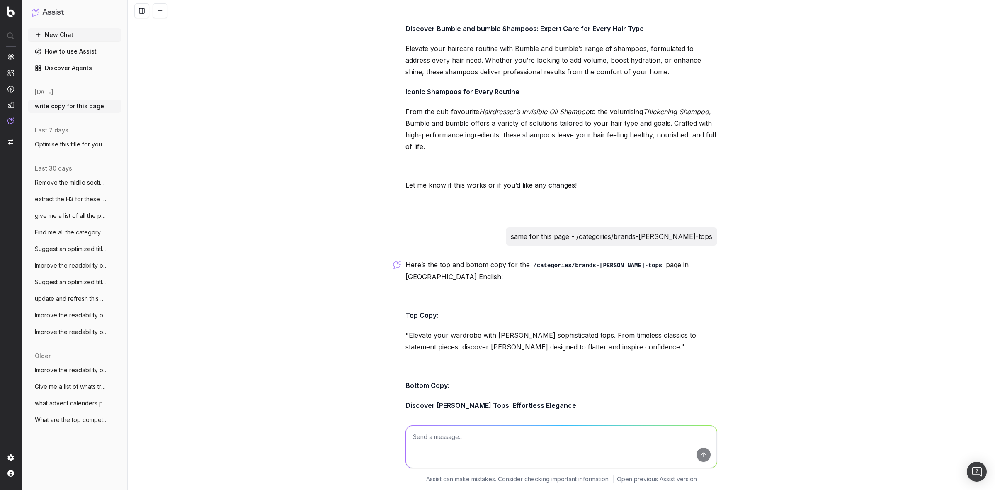
scroll to position [9146, 0]
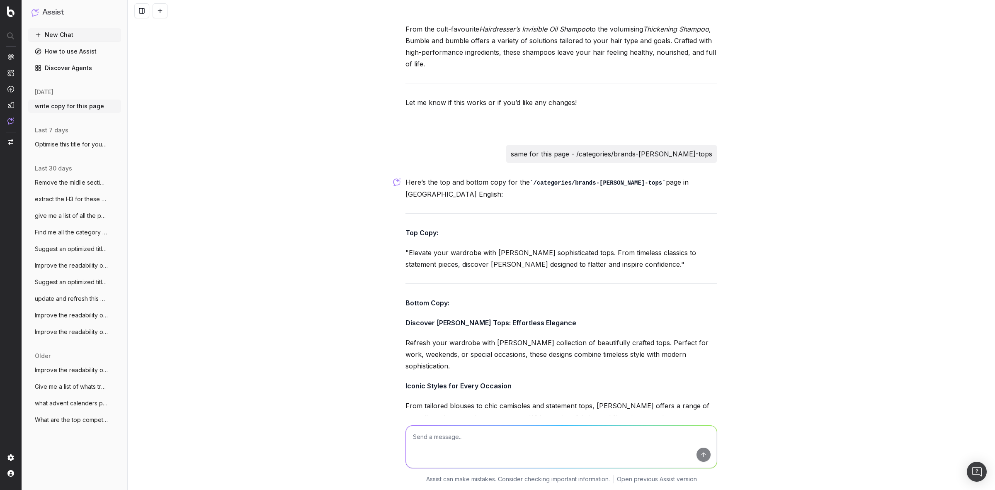
click at [851, 233] on div "write copy for this page Could you please provide the URL of the page or give m…" at bounding box center [561, 245] width 867 height 490
click at [389, 202] on div "write copy for this page Could you please provide the URL of the page or give m…" at bounding box center [561, 245] width 867 height 490
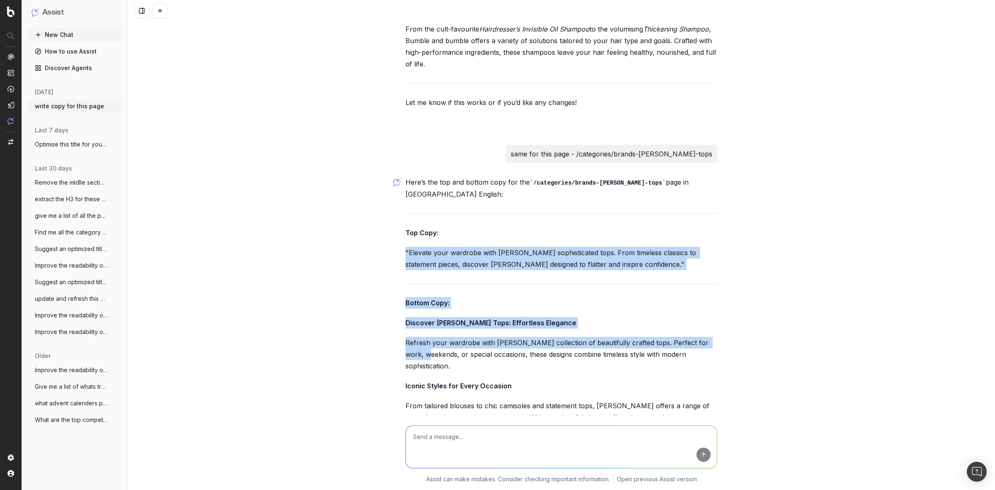
drag, startPoint x: 403, startPoint y: 198, endPoint x: 743, endPoint y: 264, distance: 346.7
click at [743, 264] on div "write copy for this page Could you please provide the URL of the page or give m…" at bounding box center [561, 245] width 867 height 490
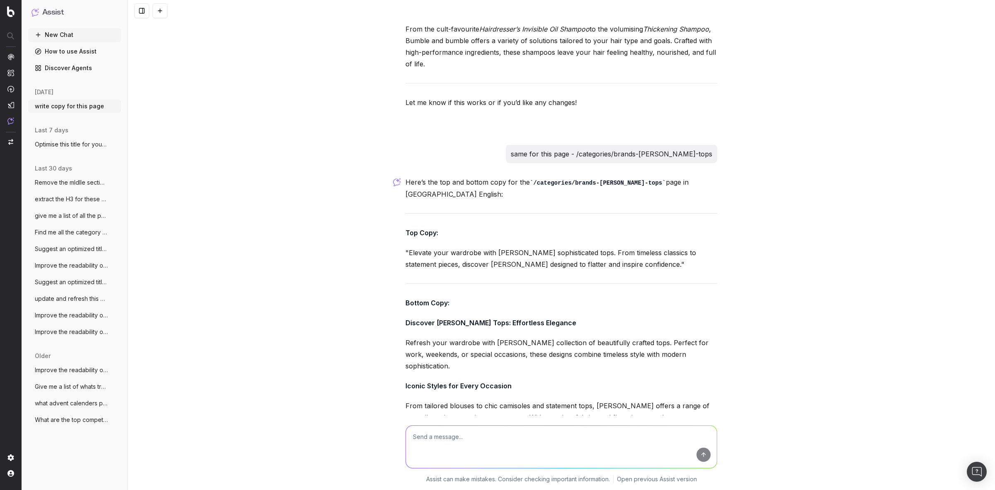
click at [801, 232] on div "write copy for this page Could you please provide the URL of the page or give m…" at bounding box center [561, 245] width 867 height 490
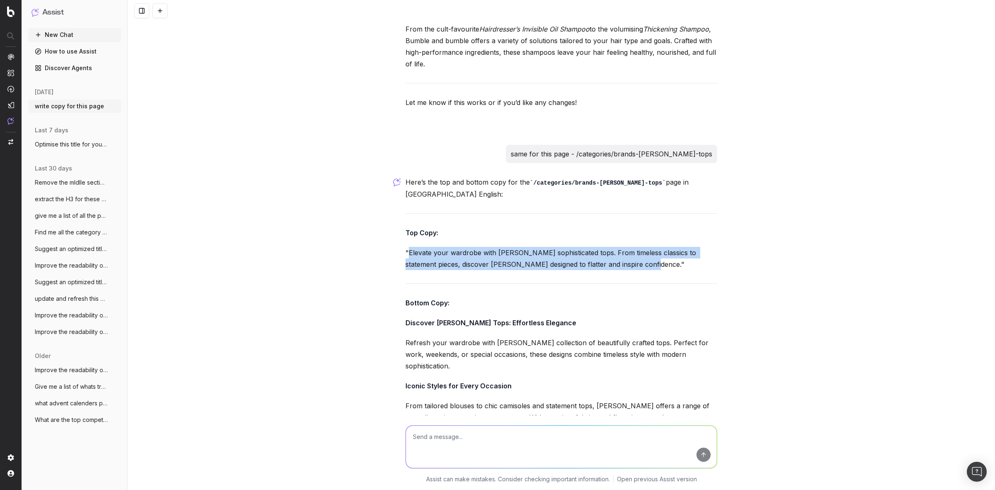
drag, startPoint x: 403, startPoint y: 167, endPoint x: 608, endPoint y: 183, distance: 205.4
click at [608, 247] on p ""Elevate your wardrobe with [PERSON_NAME] sophisticated tops. From timeless cla…" at bounding box center [561, 258] width 312 height 23
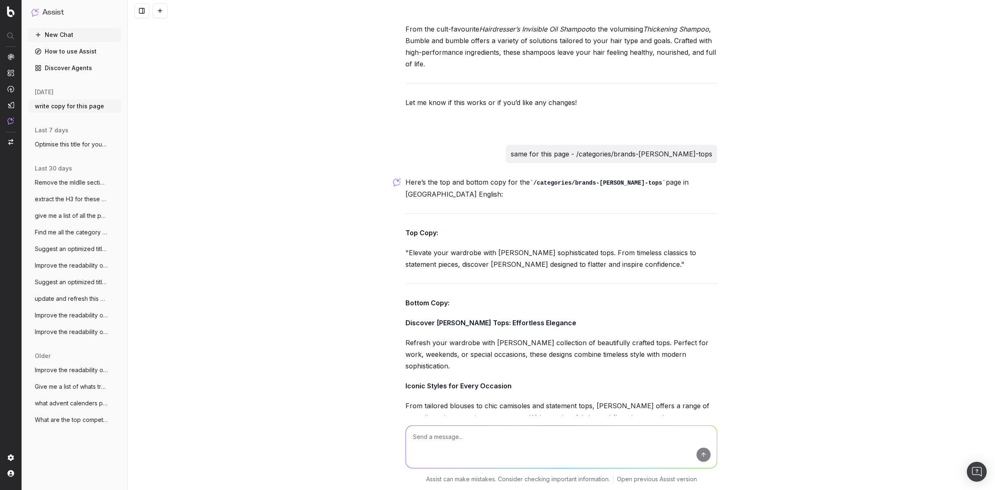
click at [827, 233] on div "write copy for this page Could you please provide the URL of the page or give m…" at bounding box center [561, 245] width 867 height 490
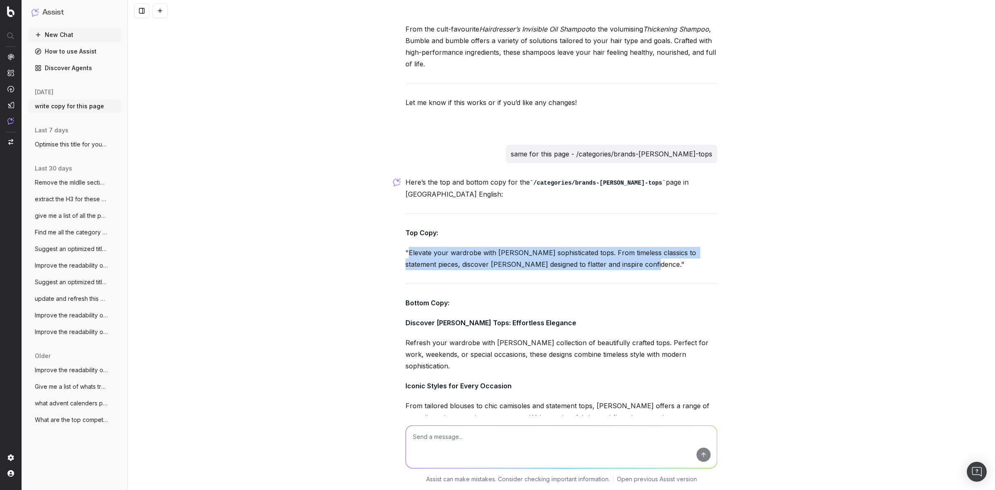
drag, startPoint x: 404, startPoint y: 169, endPoint x: 607, endPoint y: 183, distance: 202.8
click at [607, 247] on p ""Elevate your wardrobe with [PERSON_NAME] sophisticated tops. From timeless cla…" at bounding box center [561, 258] width 312 height 23
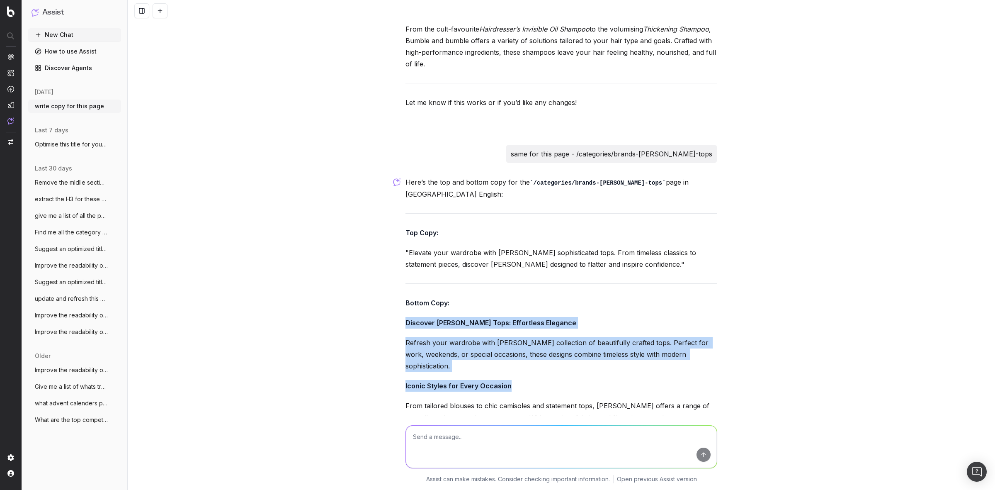
drag, startPoint x: 399, startPoint y: 240, endPoint x: 509, endPoint y: 340, distance: 148.8
click at [484, 400] on p "From tailored blouses to chic camisoles and statement tops, [PERSON_NAME] offer…" at bounding box center [561, 417] width 312 height 35
click at [355, 236] on div "write copy for this page Could you please provide the URL of the page or give m…" at bounding box center [561, 245] width 867 height 490
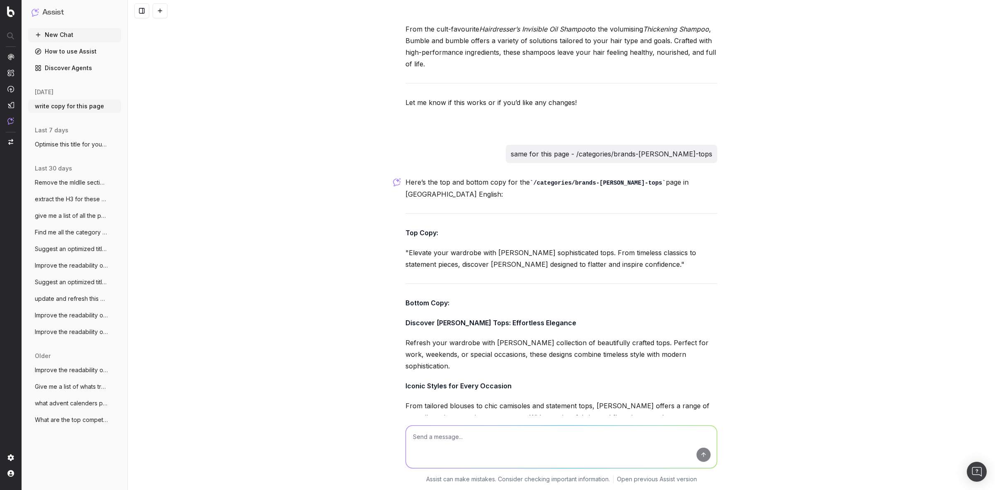
drag, startPoint x: 334, startPoint y: 143, endPoint x: 330, endPoint y: 146, distance: 4.5
click at [334, 143] on div "write copy for this page Could you please provide the URL of the page or give m…" at bounding box center [561, 245] width 867 height 490
click at [430, 430] on textarea at bounding box center [561, 446] width 311 height 42
paste textarea "/categories/beauty-brands-it-cosmetics-[MEDICAL_DATA]"
type textarea "same for this page - /categories/beauty-brands-it-cosmetics-[MEDICAL_DATA]"
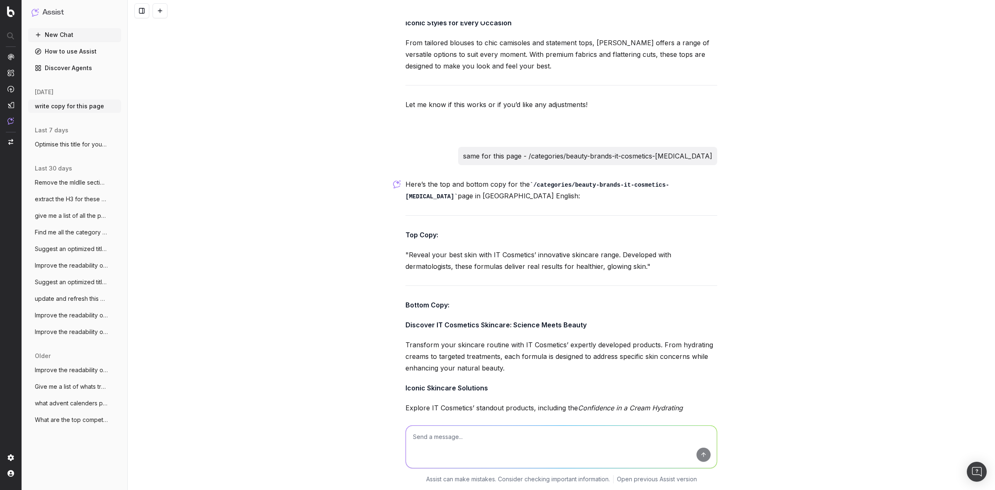
scroll to position [9511, 0]
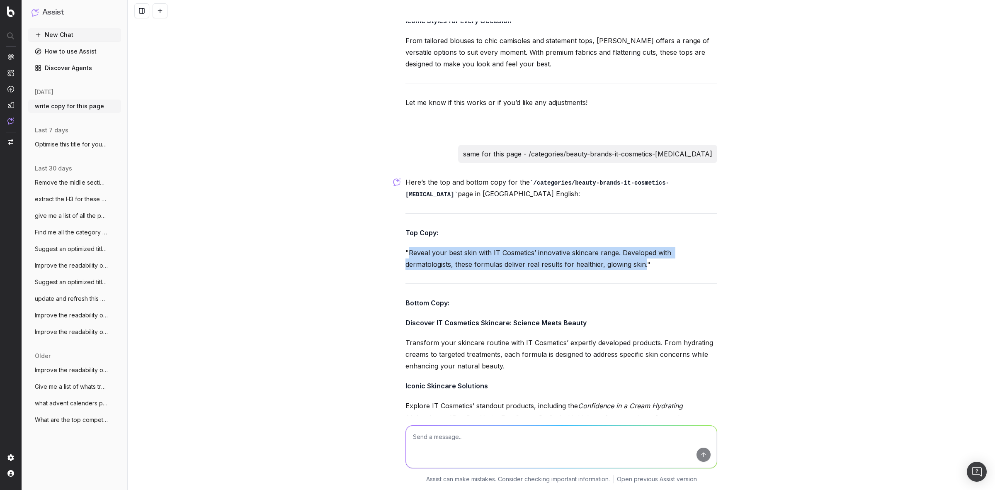
drag, startPoint x: 405, startPoint y: 155, endPoint x: 642, endPoint y: 170, distance: 237.2
click at [642, 247] on p ""Reveal your best skin with IT Cosmetics’ innovative skincare range. Developed …" at bounding box center [561, 258] width 312 height 23
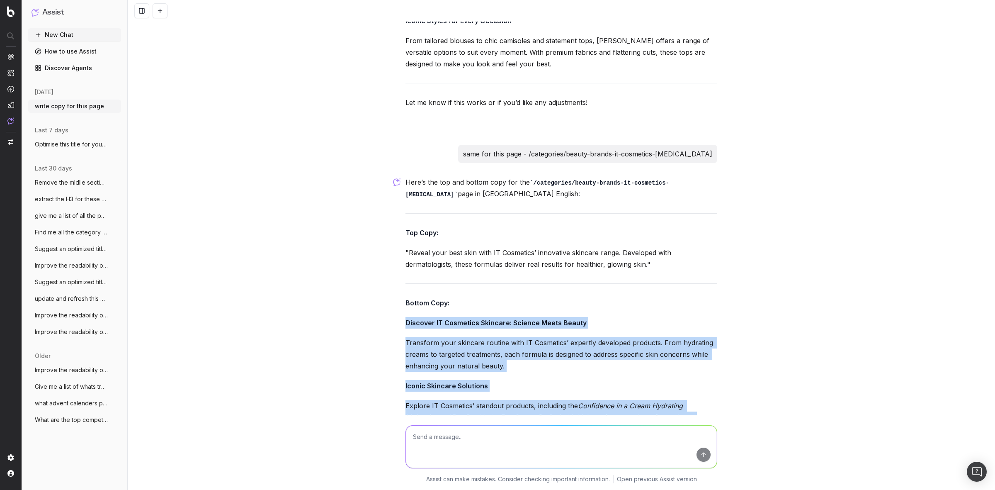
drag, startPoint x: 403, startPoint y: 225, endPoint x: 695, endPoint y: 339, distance: 313.2
click at [695, 339] on div "Here’s the top and bottom copy for the /categories/beauty-brands-it-cosmetics-[…" at bounding box center [561, 342] width 312 height 333
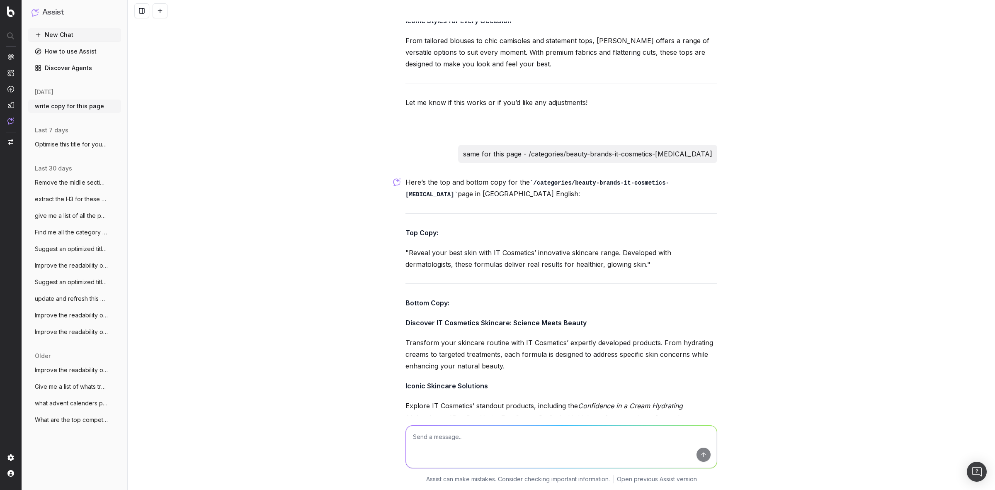
click at [492, 430] on textarea at bounding box center [561, 446] width 311 height 42
paste textarea "/categories/beauty-brands-mac-lashes"
type textarea "same for this page - /categories/beauty-brands-mac-lashes"
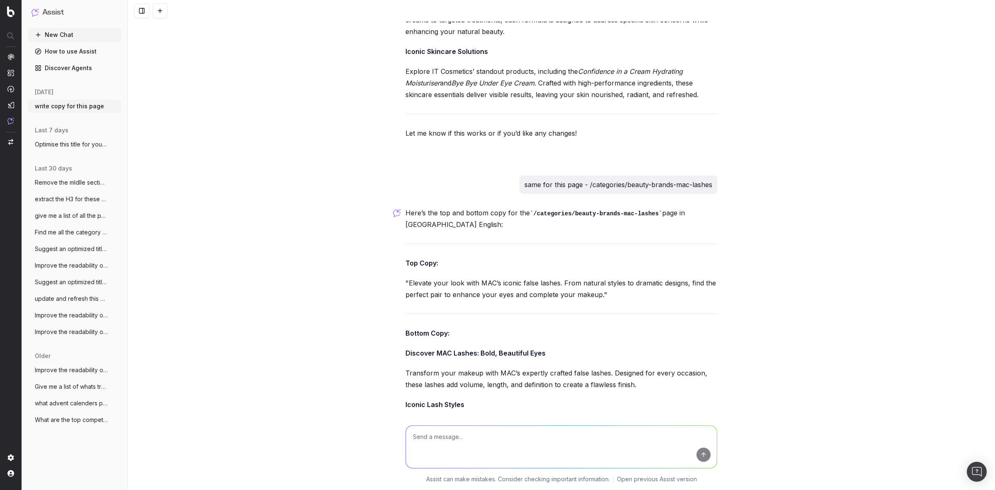
scroll to position [9852, 0]
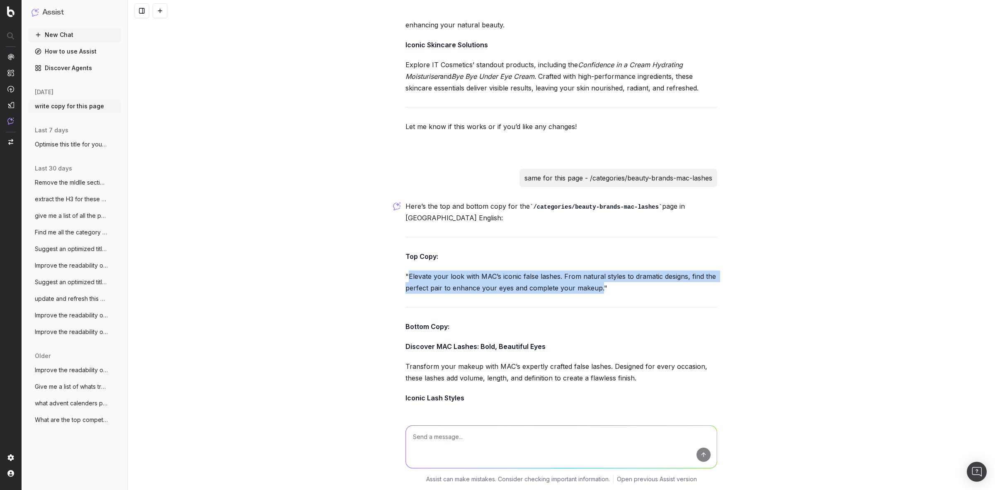
drag, startPoint x: 403, startPoint y: 168, endPoint x: 595, endPoint y: 185, distance: 193.1
click at [595, 270] on p ""Elevate your look with MAC’s iconic false lashes. From natural styles to drama…" at bounding box center [561, 281] width 312 height 23
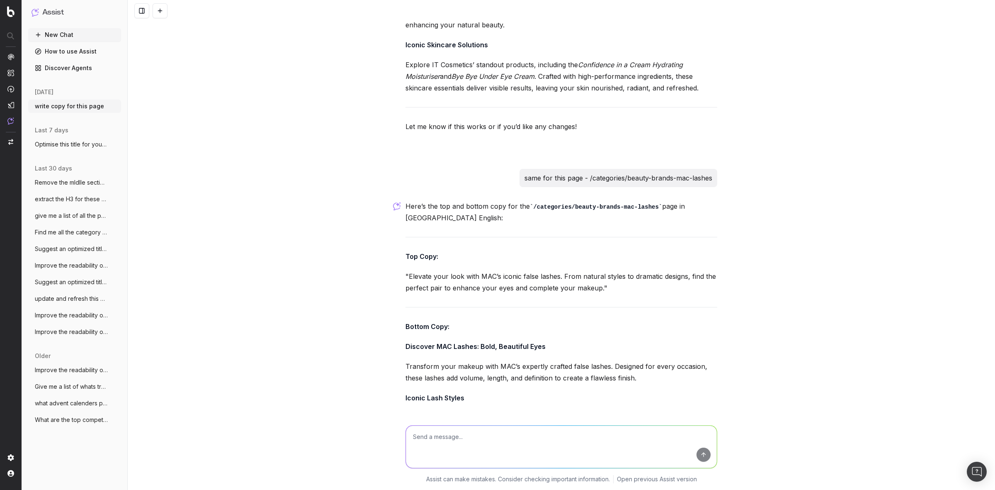
drag, startPoint x: 318, startPoint y: 156, endPoint x: 304, endPoint y: 121, distance: 37.4
click at [318, 156] on div "write copy for this page Could you please provide the URL of the page or give m…" at bounding box center [561, 245] width 867 height 490
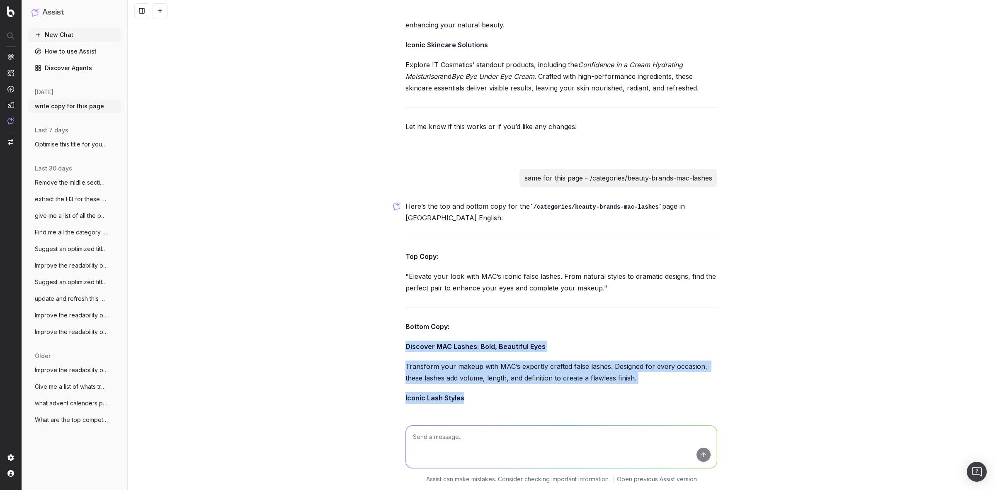
drag, startPoint x: 399, startPoint y: 237, endPoint x: 444, endPoint y: 342, distance: 115.0
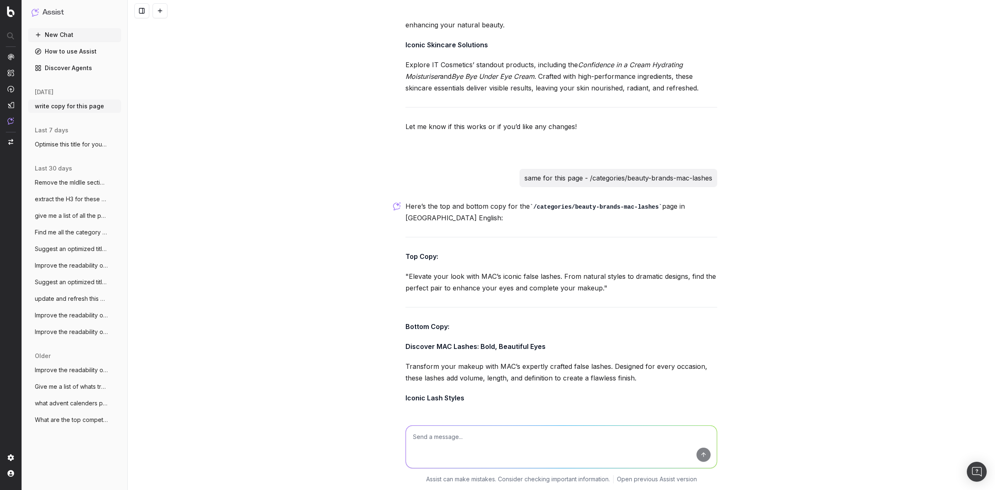
click at [519, 438] on textarea at bounding box center [561, 446] width 311 height 42
paste textarea "/categories/brands-skechers-boots"
type textarea "same for this page - /categories/brands-skechers-boots"
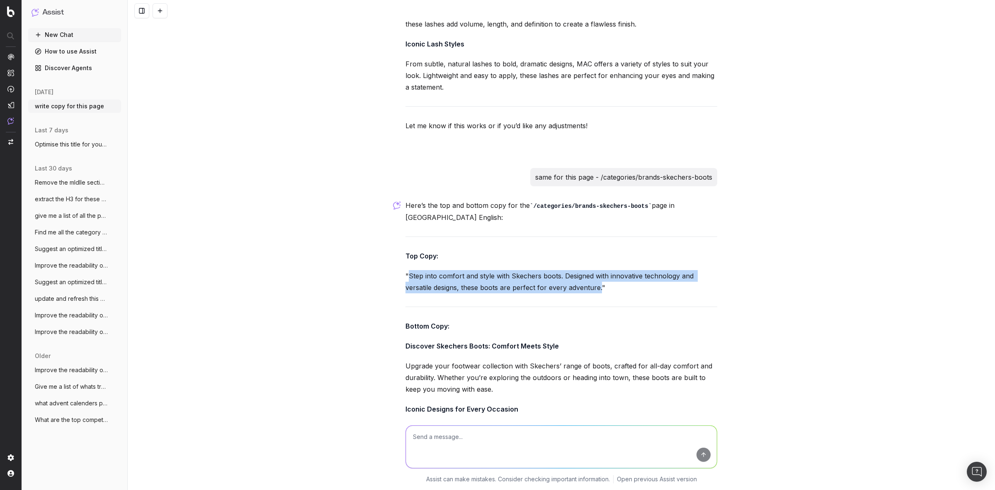
drag, startPoint x: 405, startPoint y: 156, endPoint x: 579, endPoint y: 171, distance: 175.1
click at [596, 270] on p ""Step into comfort and style with Skechers boots. Designed with innovative tech…" at bounding box center [561, 281] width 312 height 23
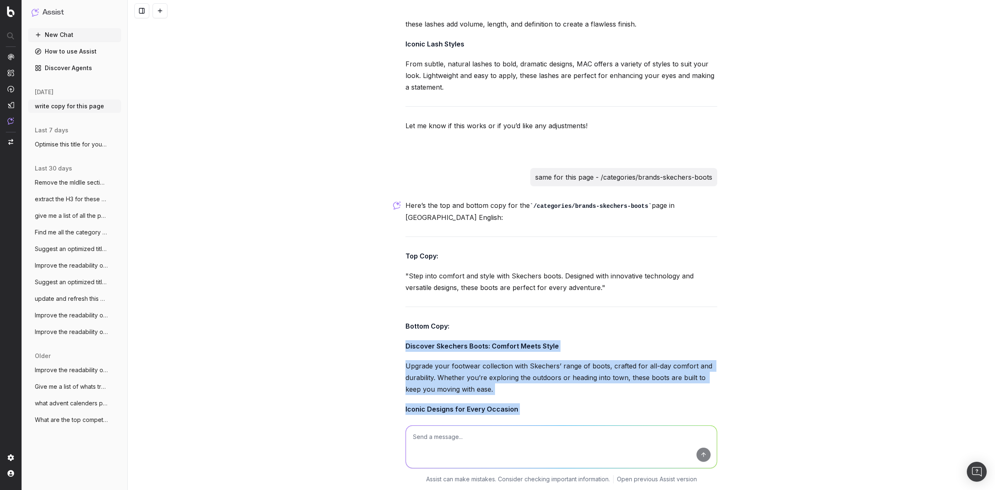
drag, startPoint x: 401, startPoint y: 226, endPoint x: 508, endPoint y: 333, distance: 151.3
click at [508, 333] on div "Here’s the top and bottom copy for the /categories/brands-skechers-boots page i…" at bounding box center [561, 365] width 312 height 333
